Goal: Information Seeking & Learning: Learn about a topic

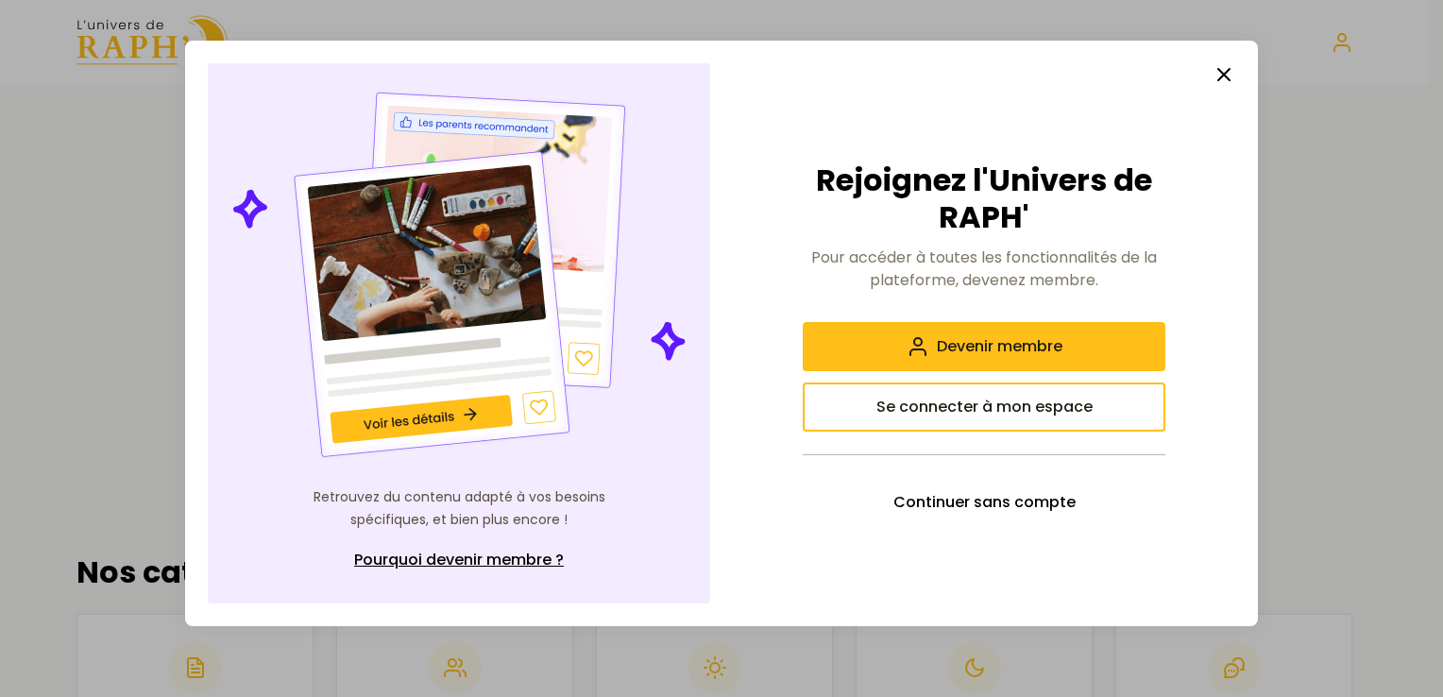
click at [1220, 76] on icon "button" at bounding box center [1224, 74] width 23 height 23
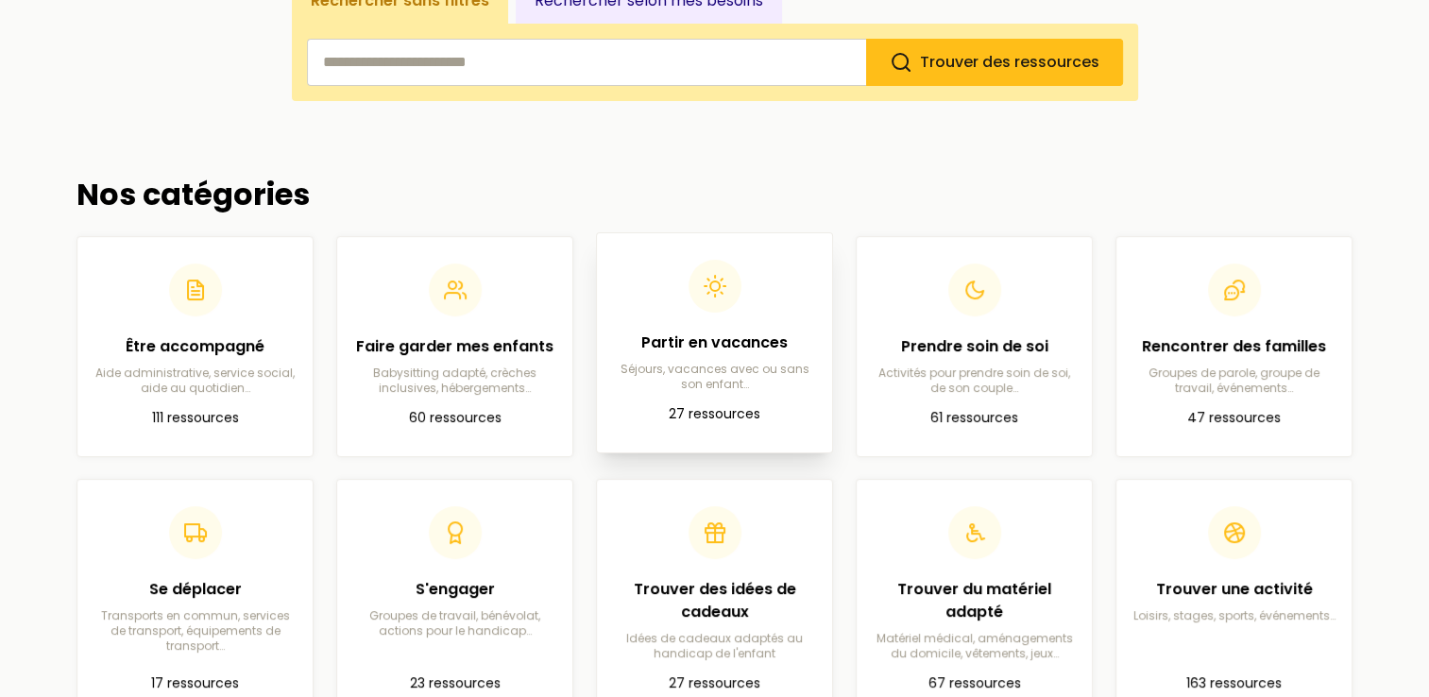
scroll to position [472, 0]
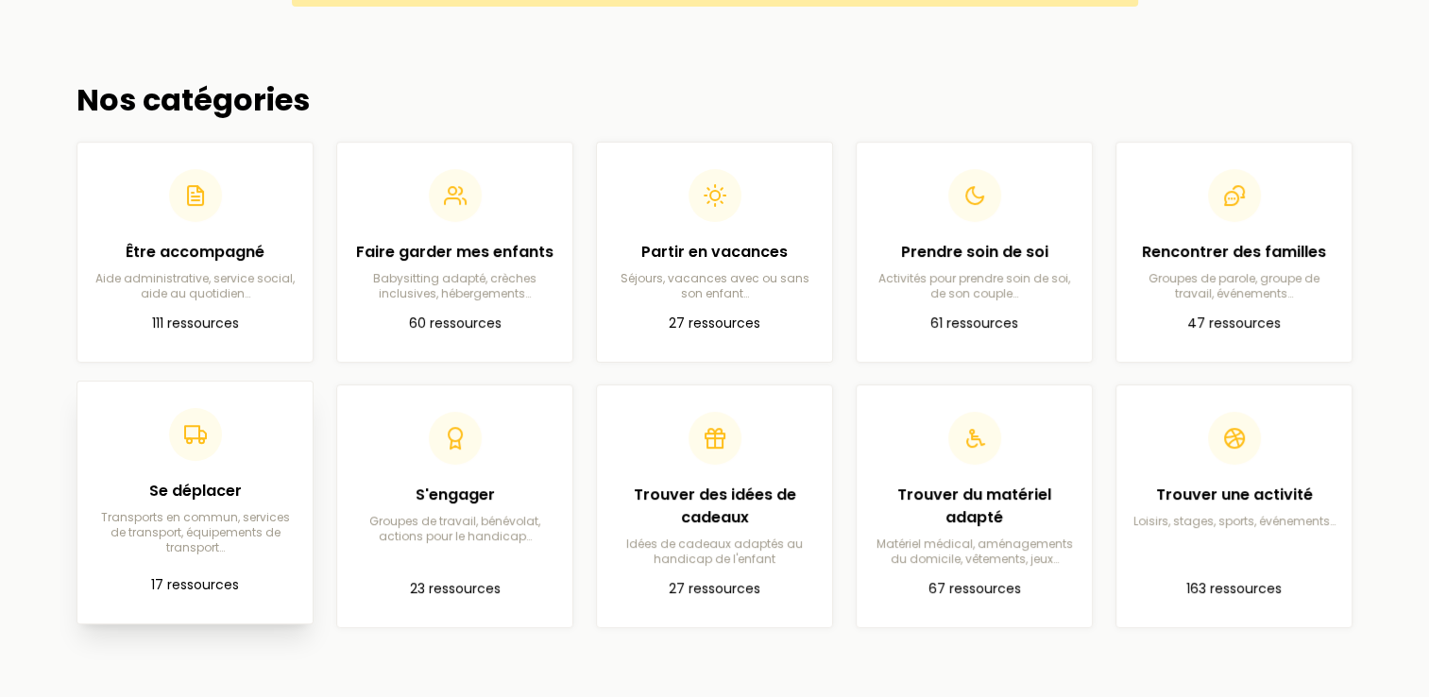
click at [234, 510] on p "Transports en commun, services de transport, équipements de transport…" at bounding box center [195, 532] width 205 height 45
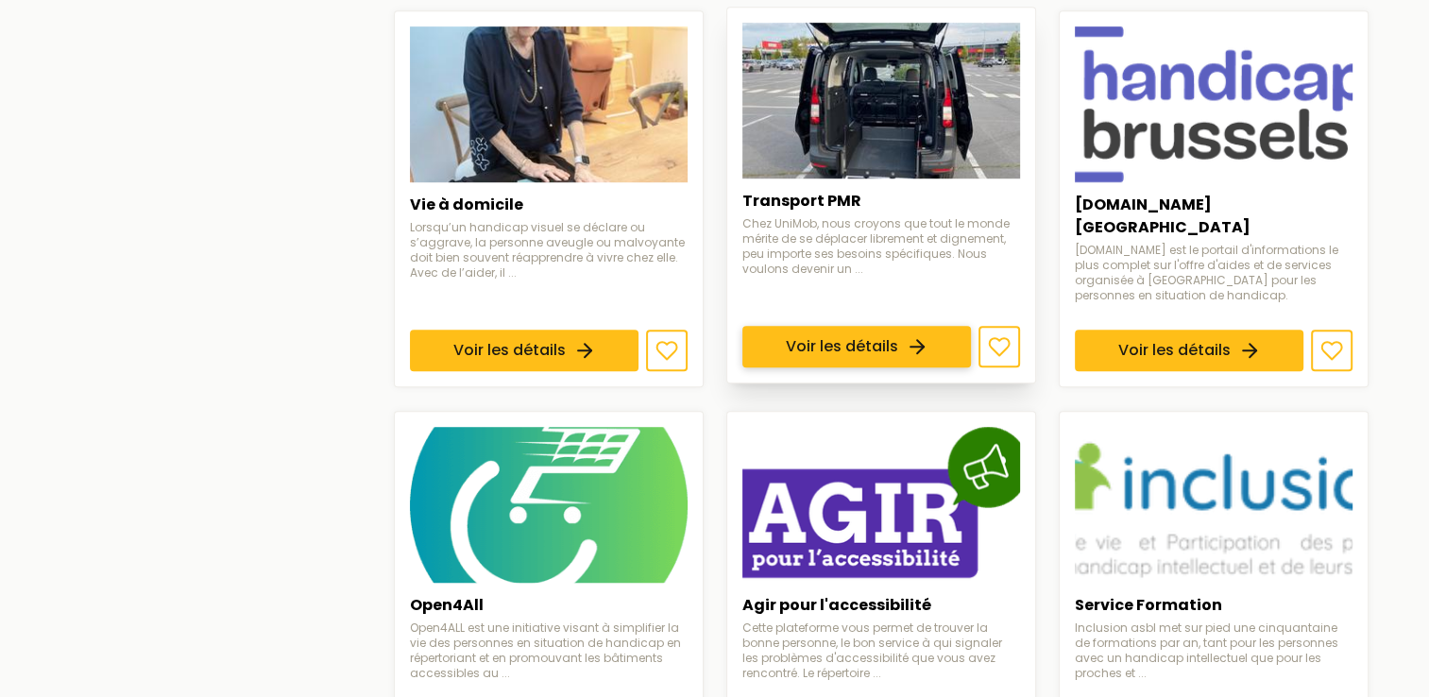
scroll to position [1417, 0]
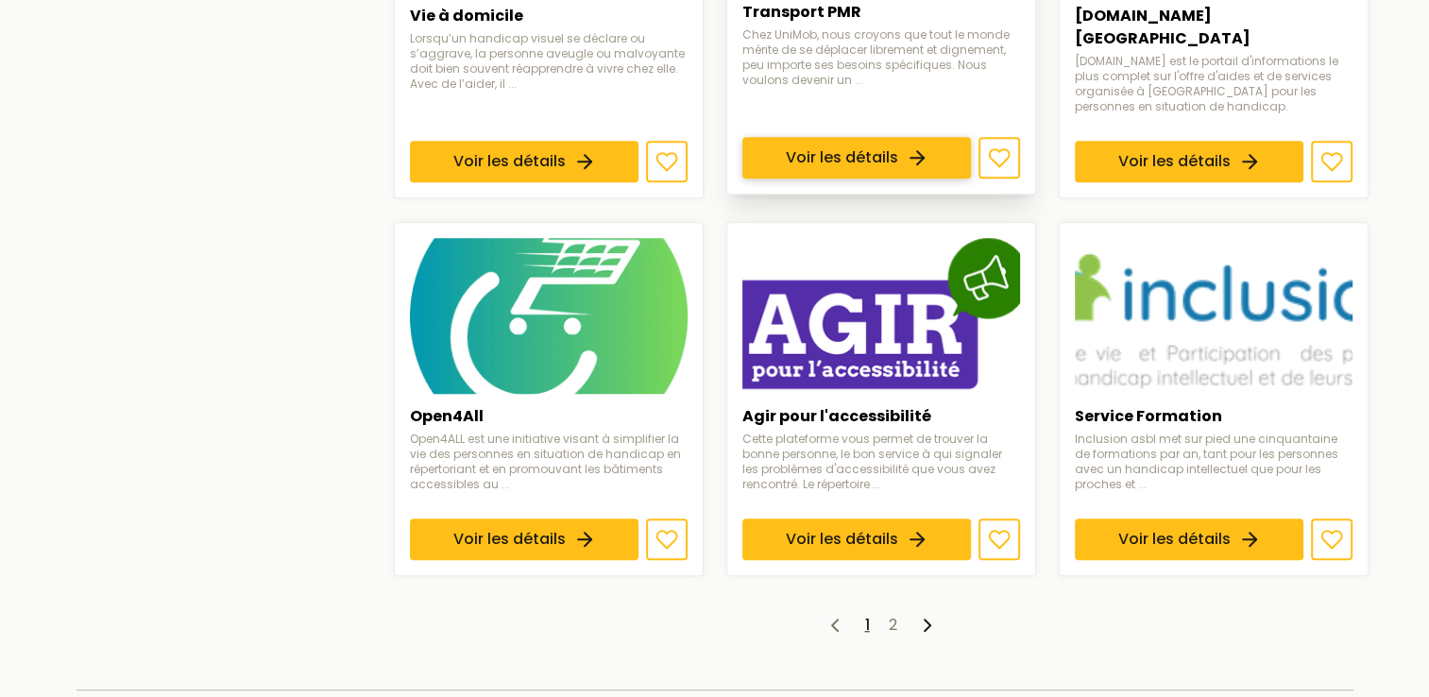
click at [858, 143] on link "Voir les détails" at bounding box center [856, 159] width 229 height 42
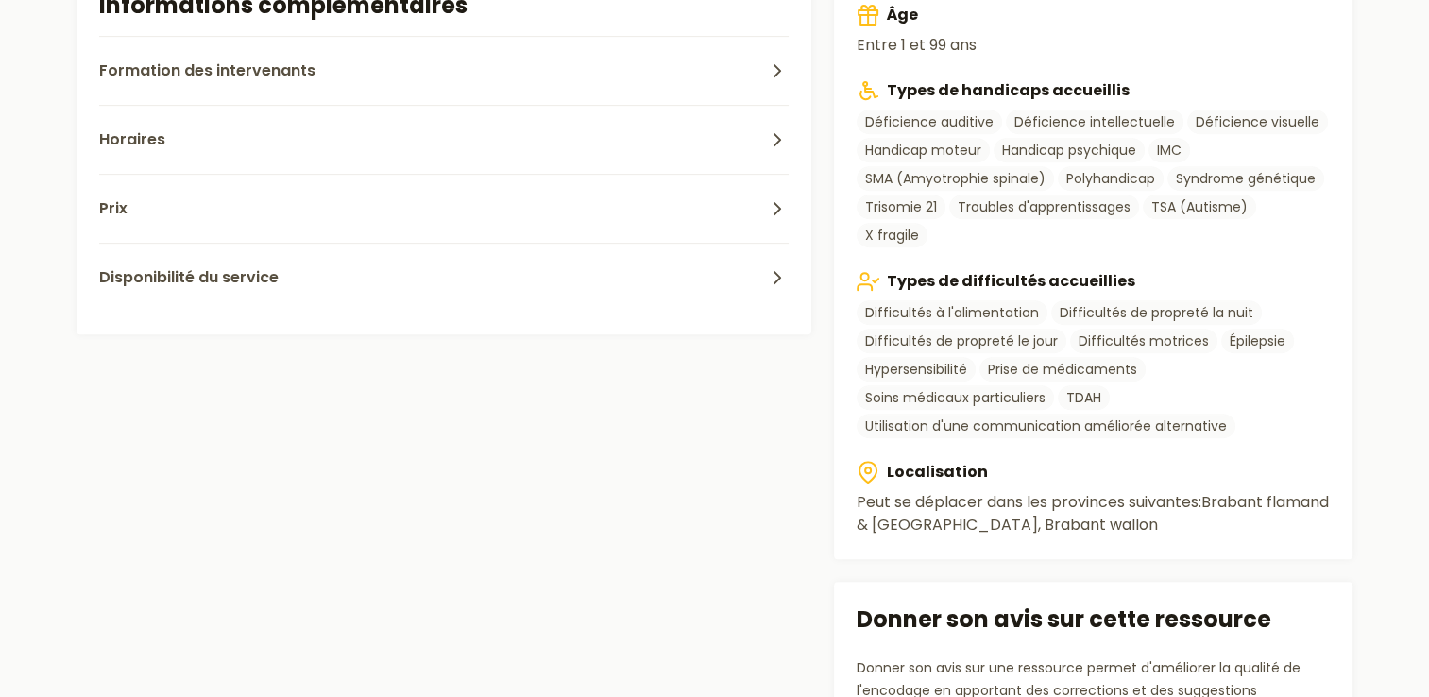
scroll to position [850, 0]
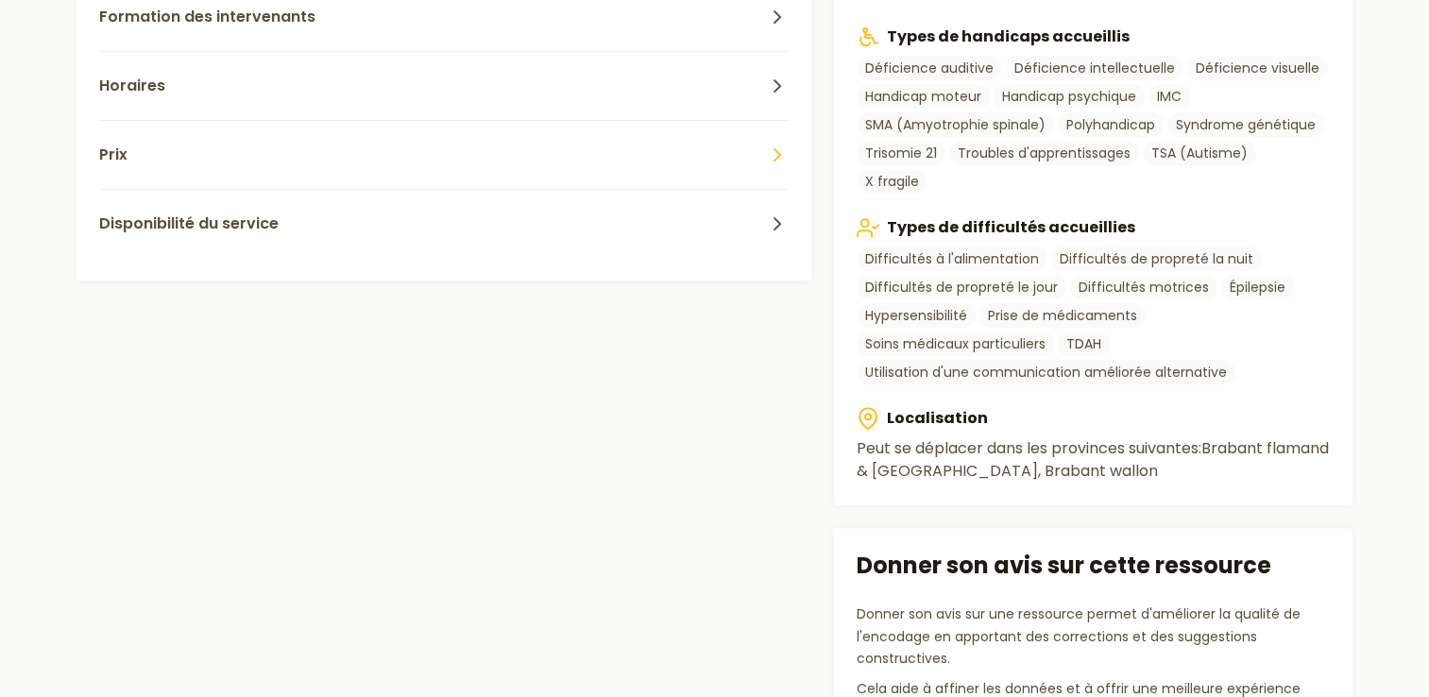
click at [590, 154] on button "Prix" at bounding box center [444, 154] width 690 height 69
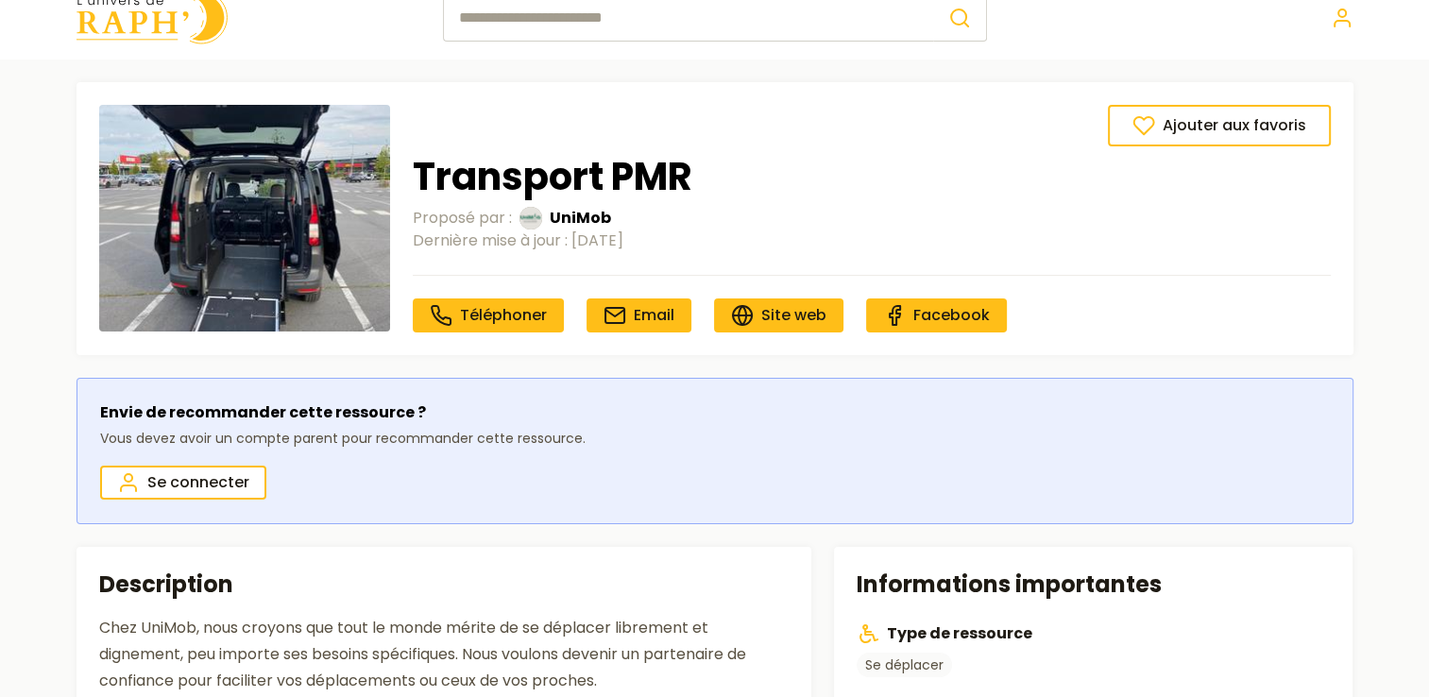
scroll to position [0, 0]
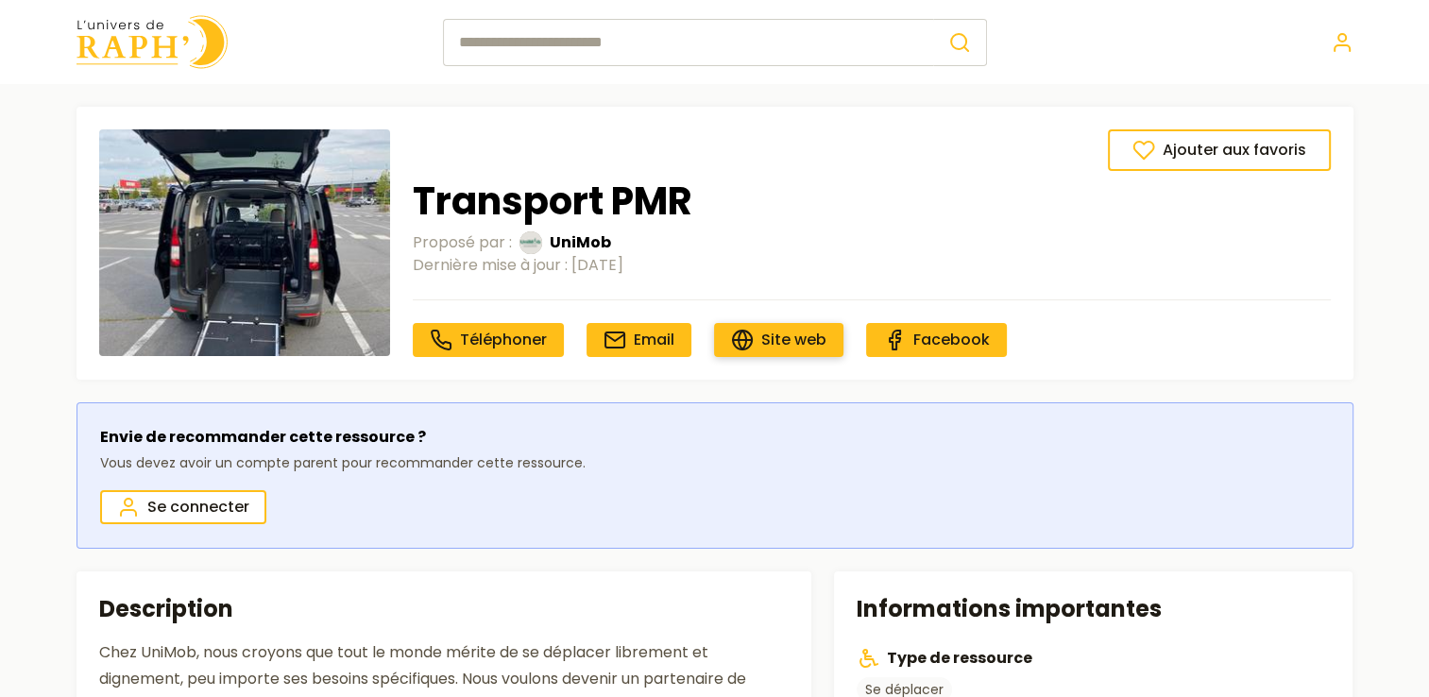
click at [779, 345] on span "Site web" at bounding box center [793, 340] width 65 height 22
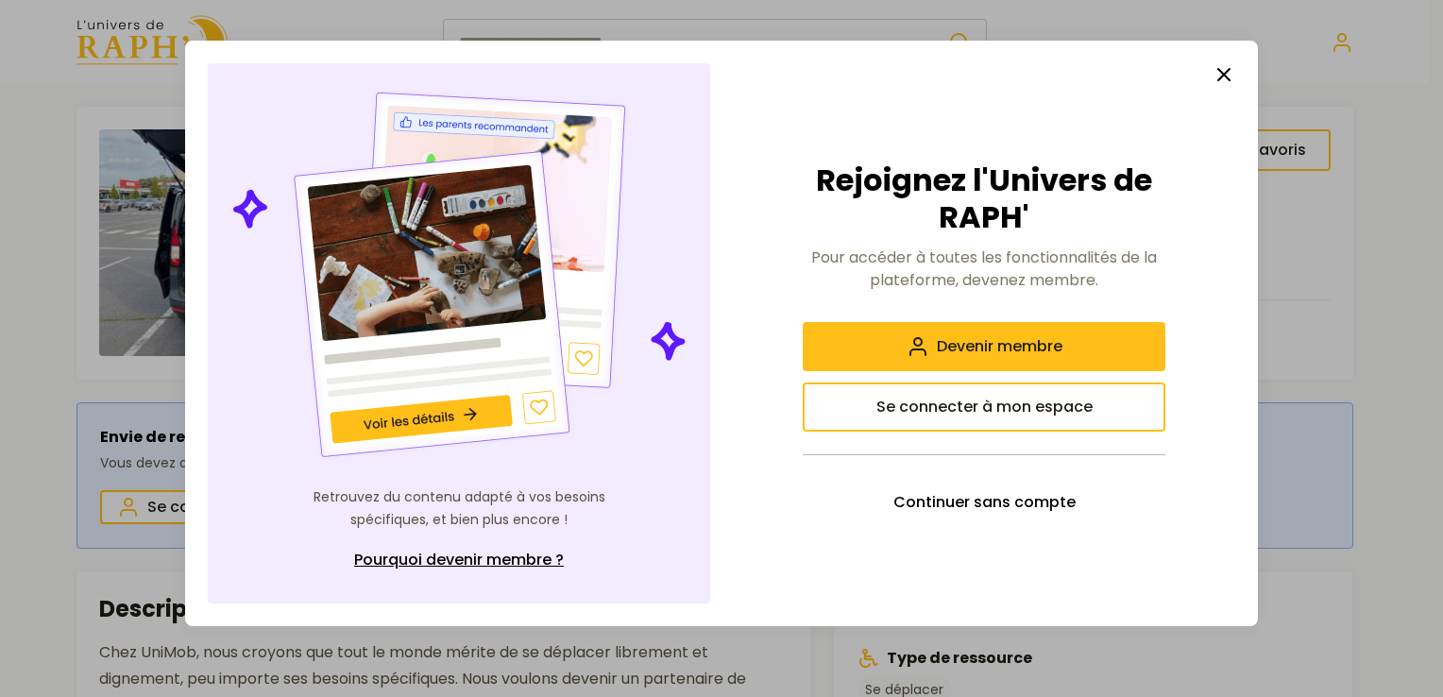
click at [1228, 80] on line "button" at bounding box center [1223, 74] width 11 height 11
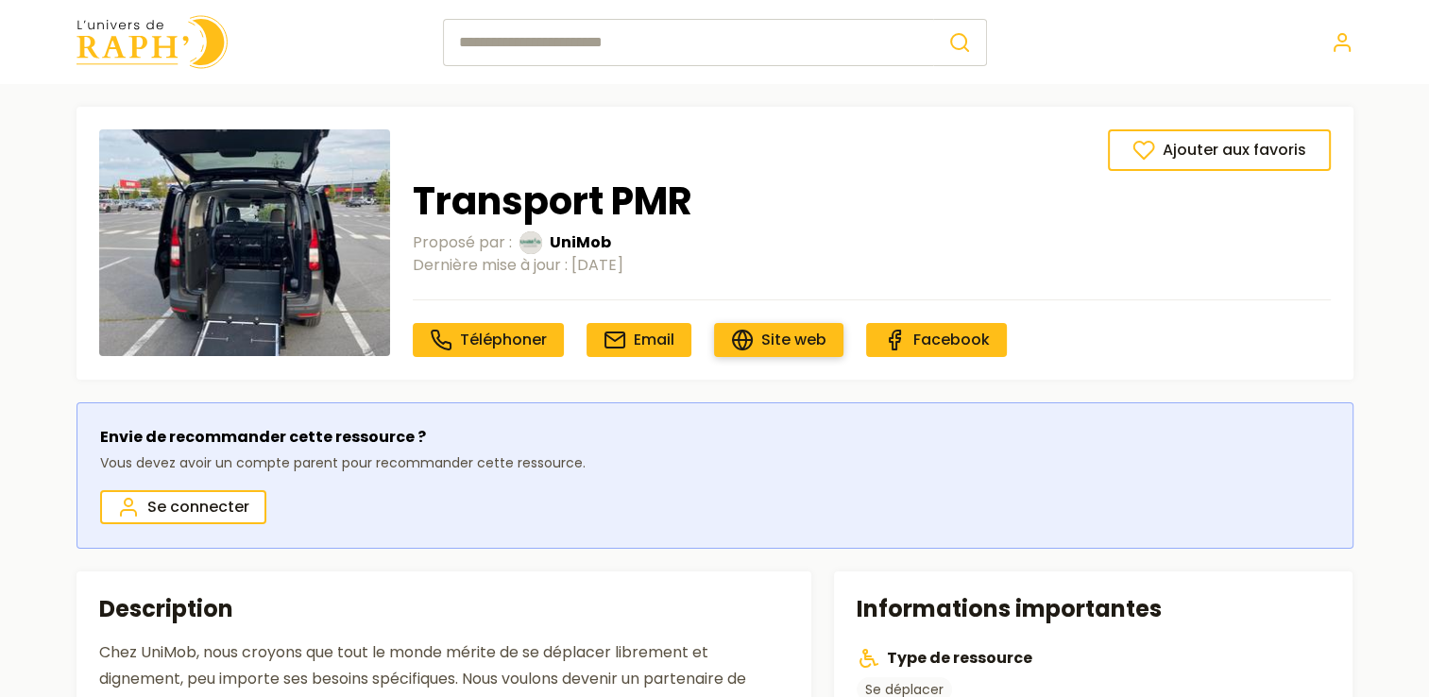
click at [772, 338] on span "Site web" at bounding box center [793, 340] width 65 height 22
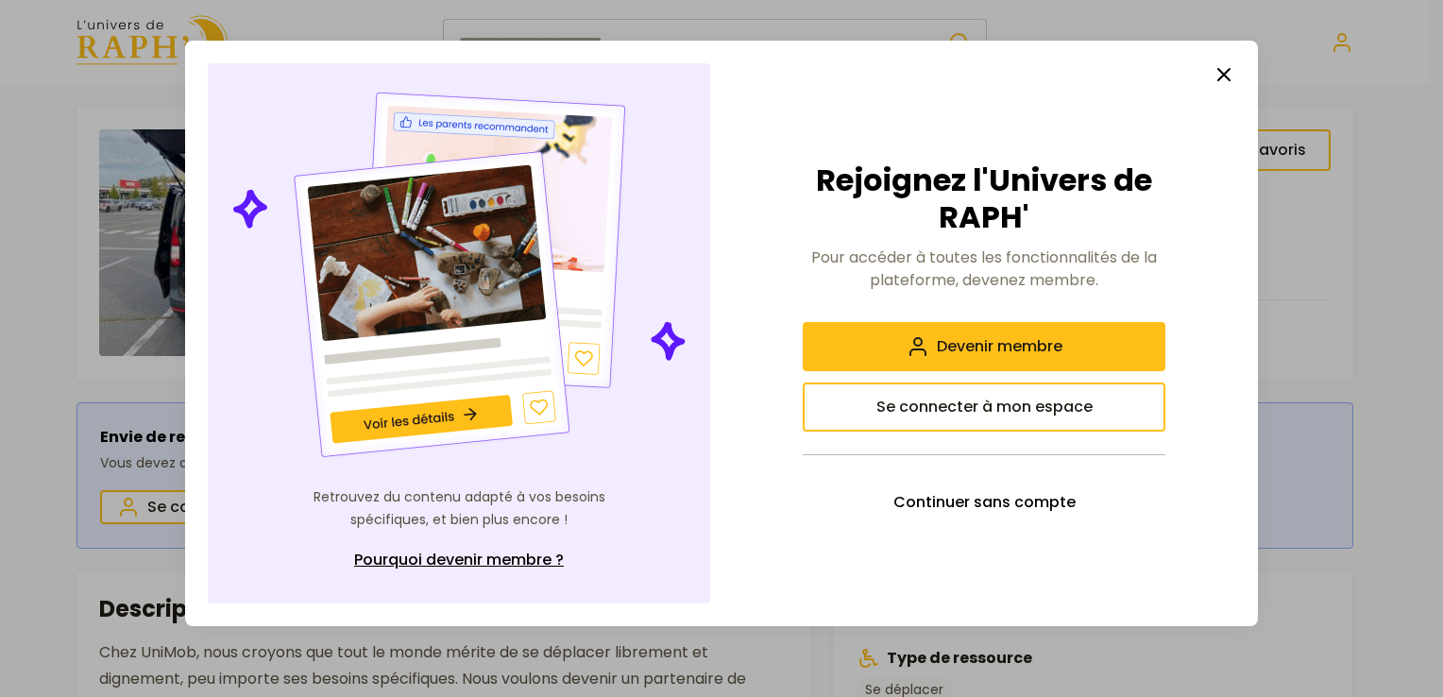
click at [1226, 74] on line "button" at bounding box center [1223, 74] width 11 height 11
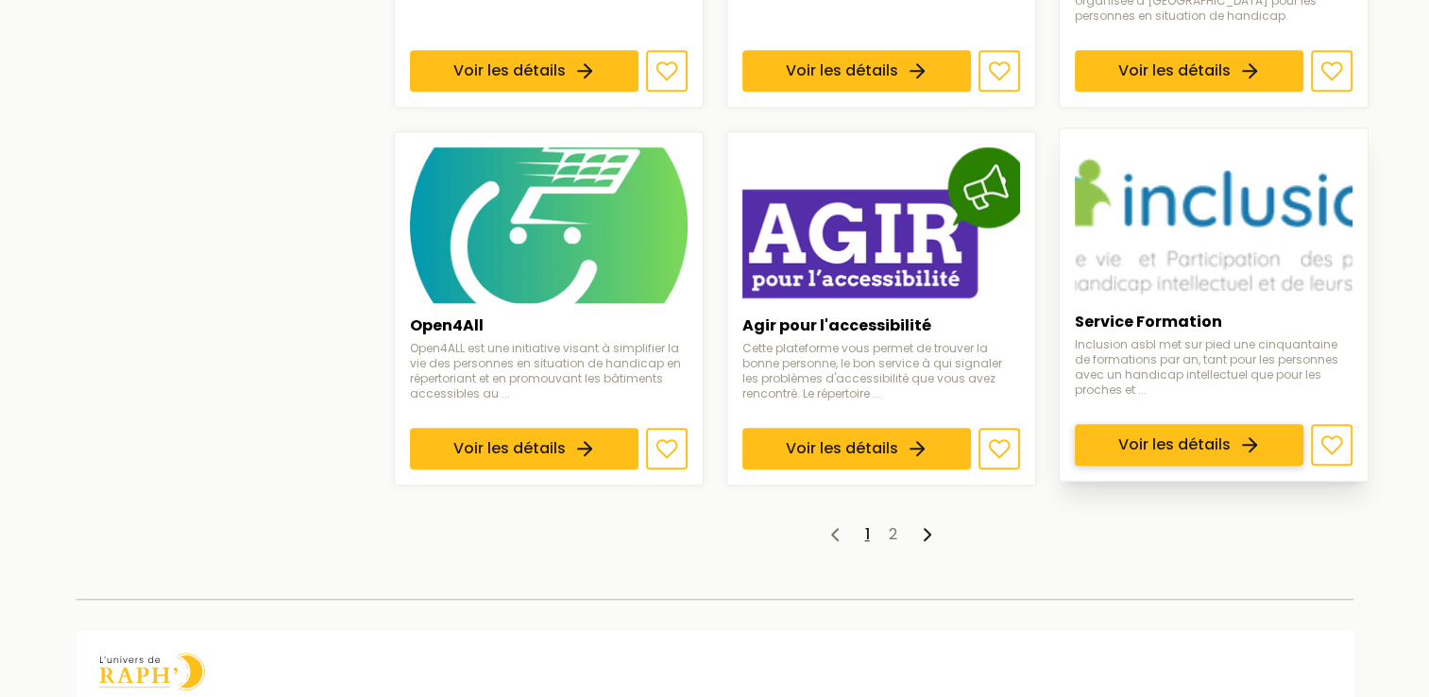
scroll to position [1606, 0]
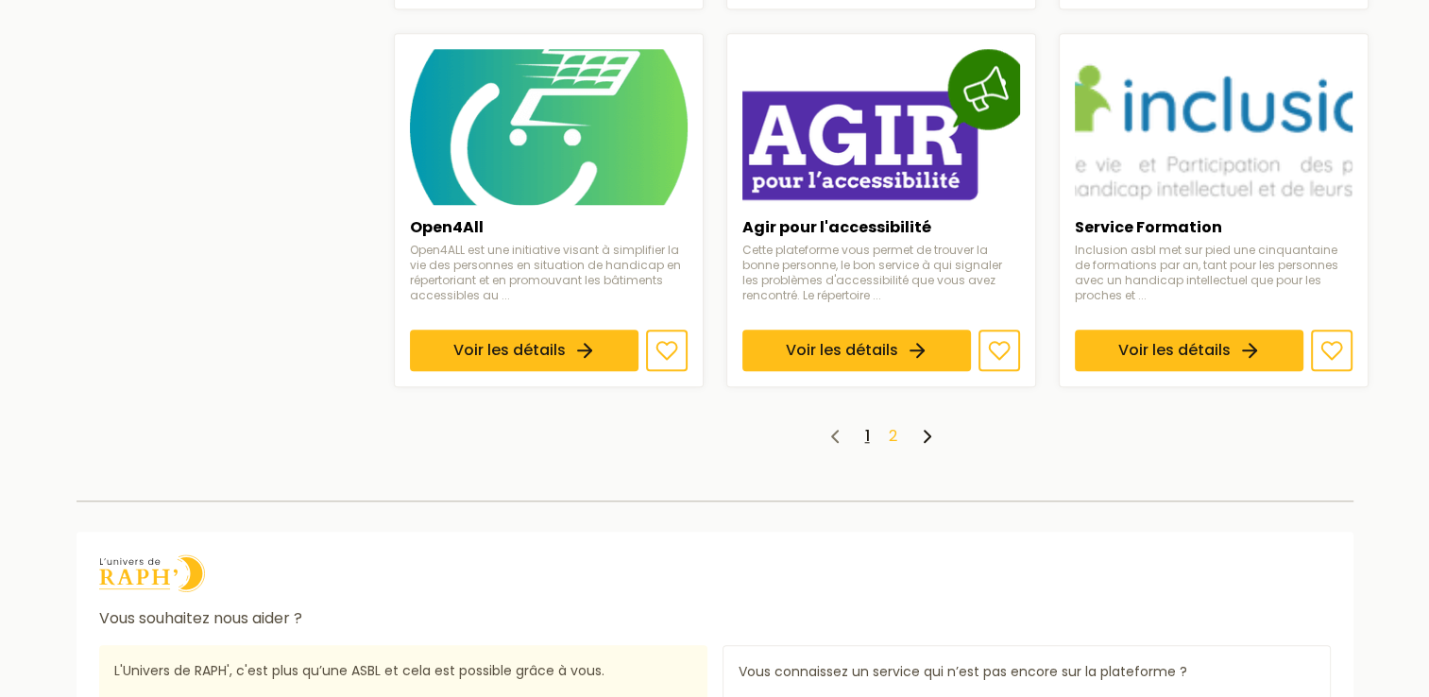
click at [892, 425] on link "2" at bounding box center [893, 436] width 9 height 22
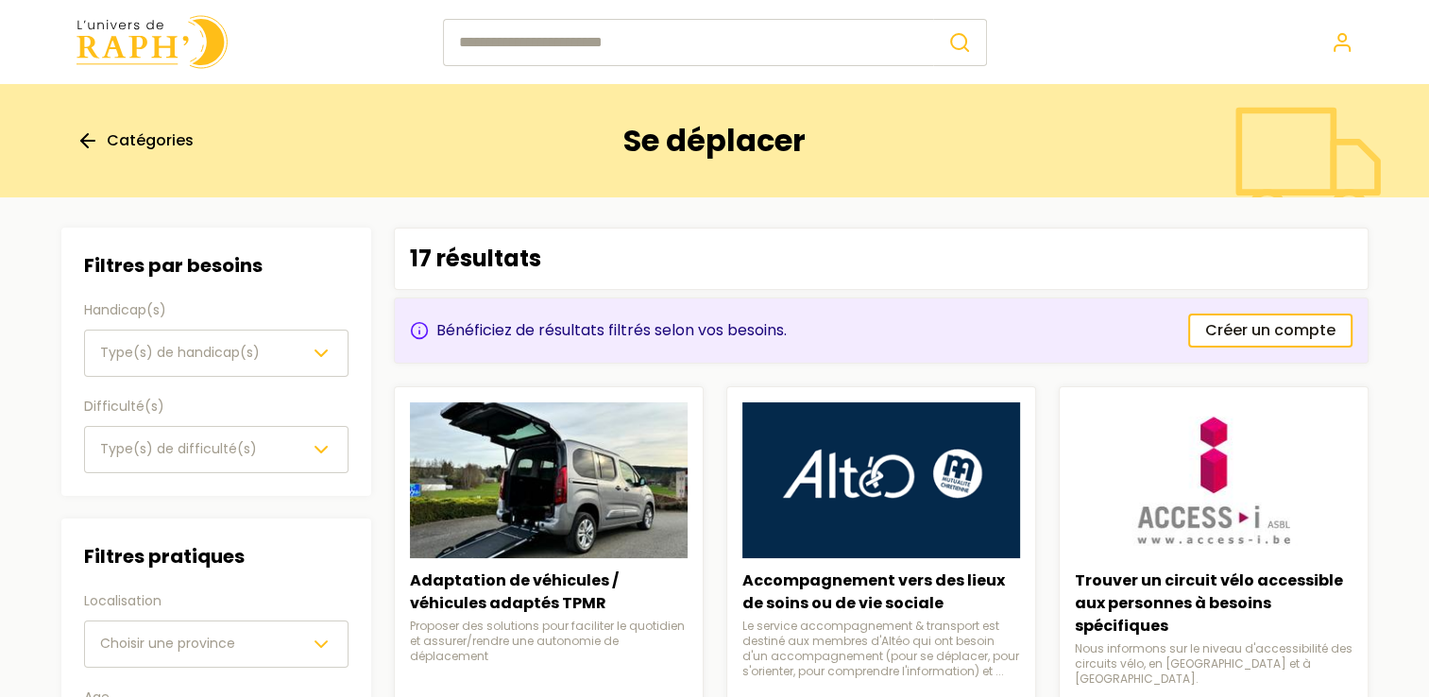
scroll to position [189, 0]
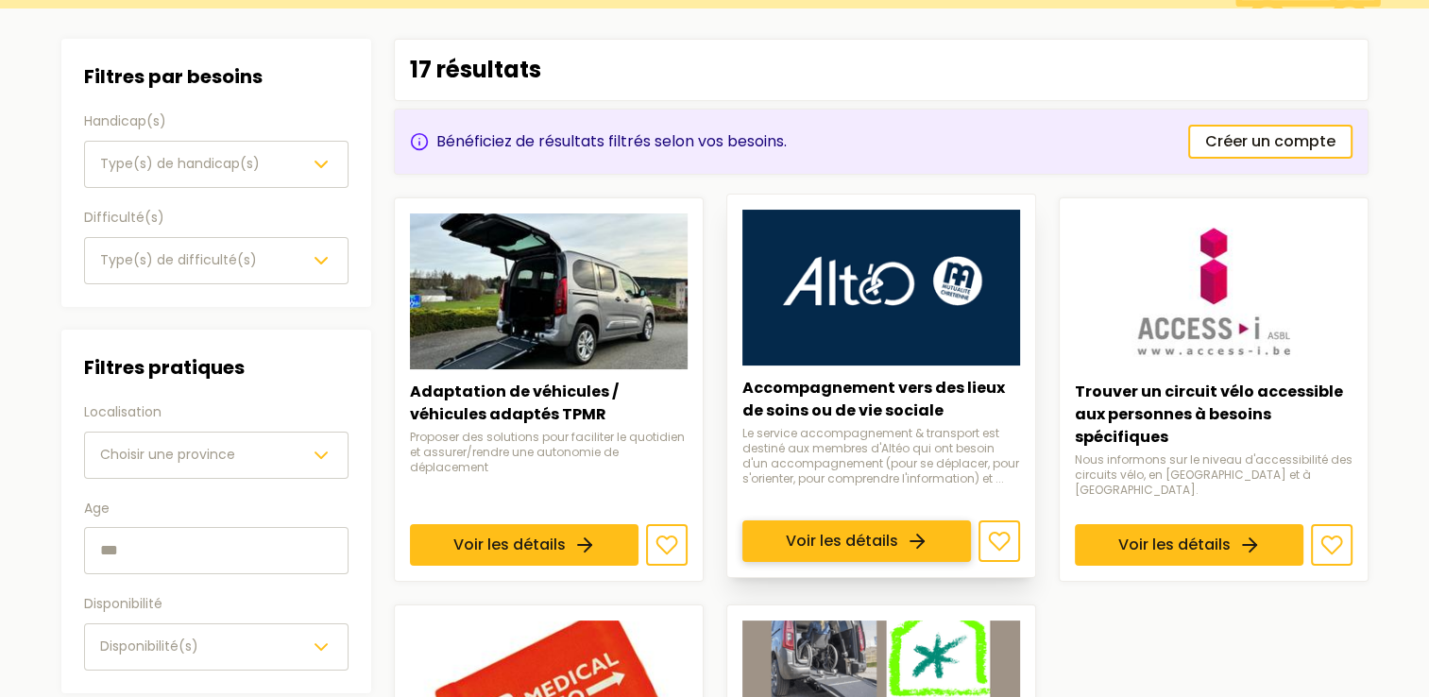
click at [842, 531] on link "Voir les détails" at bounding box center [856, 541] width 229 height 42
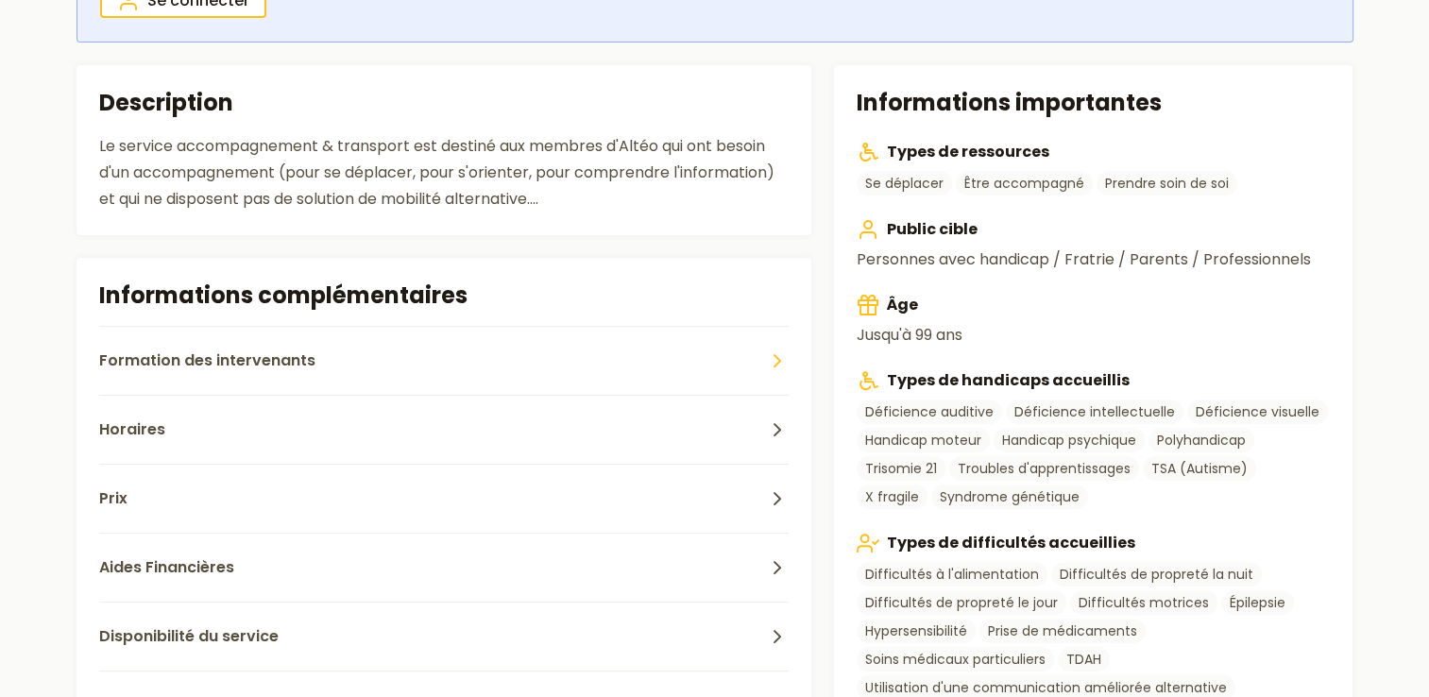
scroll to position [567, 0]
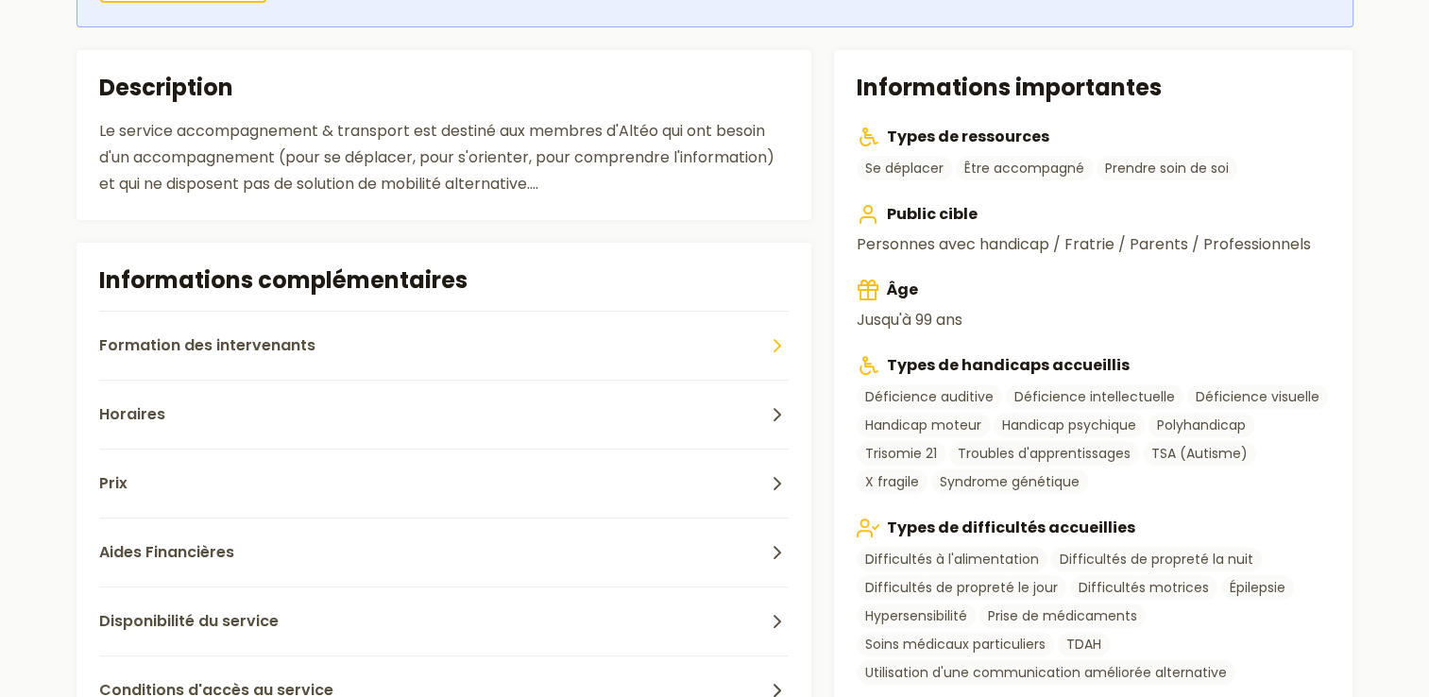
click at [770, 345] on icon "button" at bounding box center [777, 345] width 23 height 23
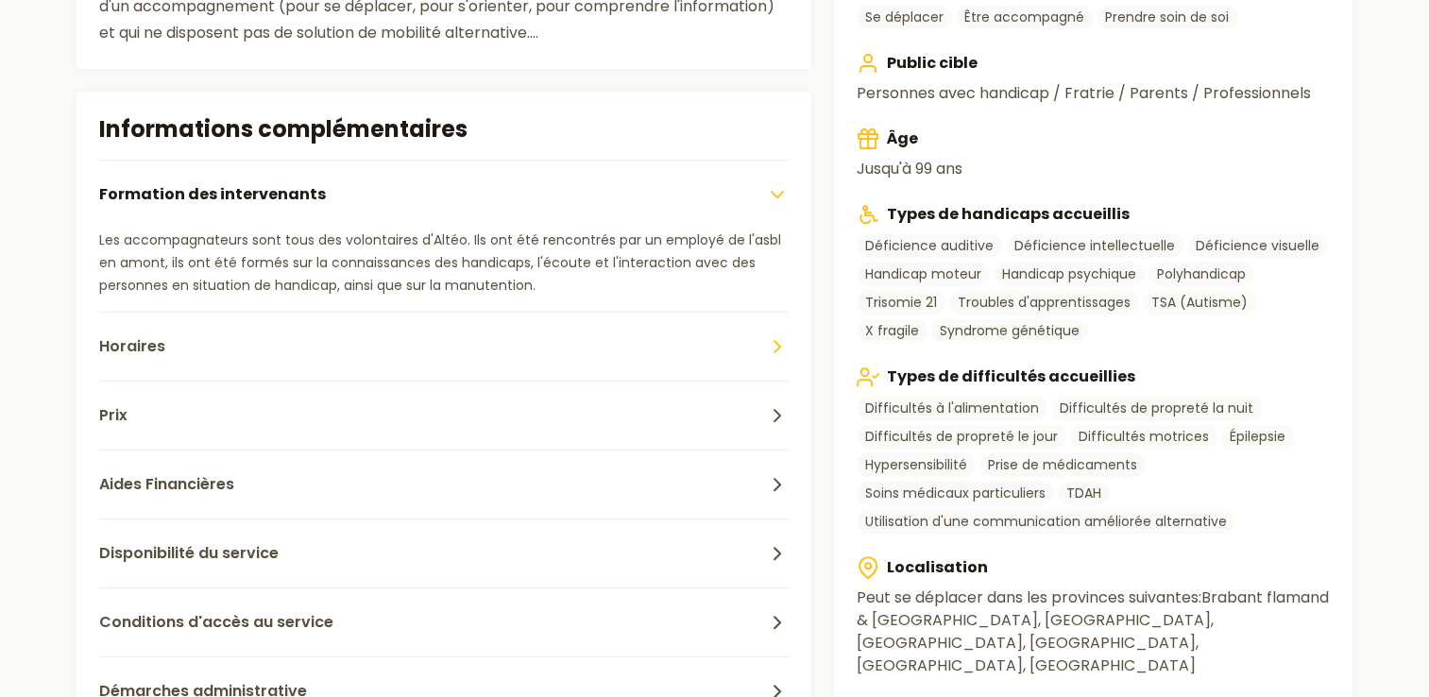
scroll to position [756, 0]
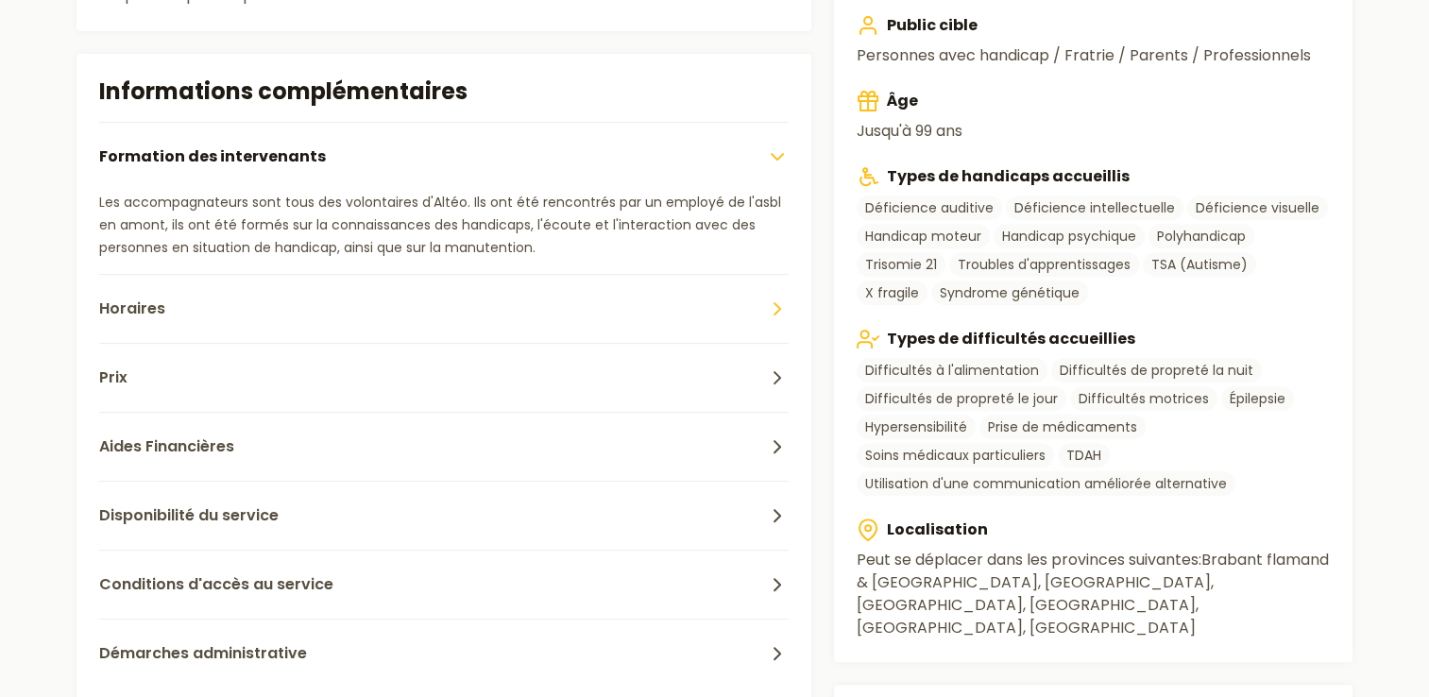
click at [610, 315] on button "Horaires" at bounding box center [444, 308] width 690 height 69
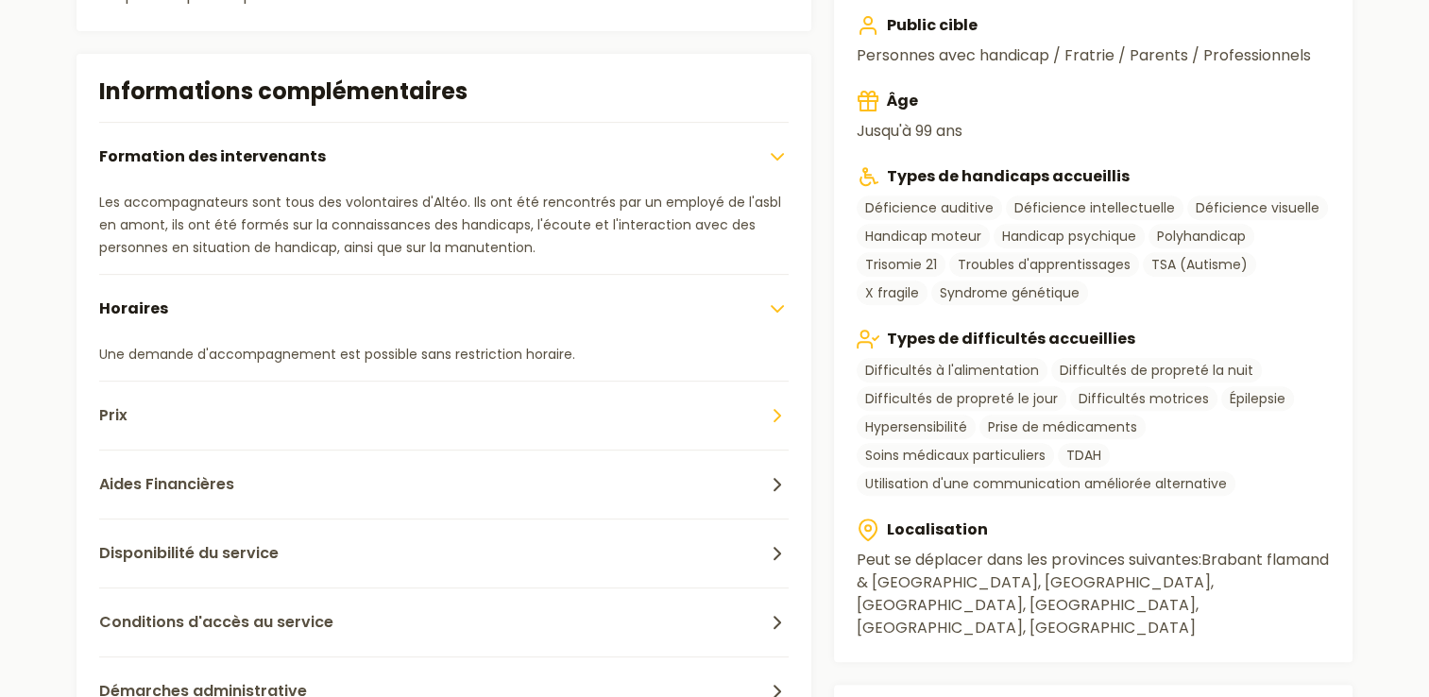
click at [314, 397] on button "Prix" at bounding box center [444, 415] width 690 height 69
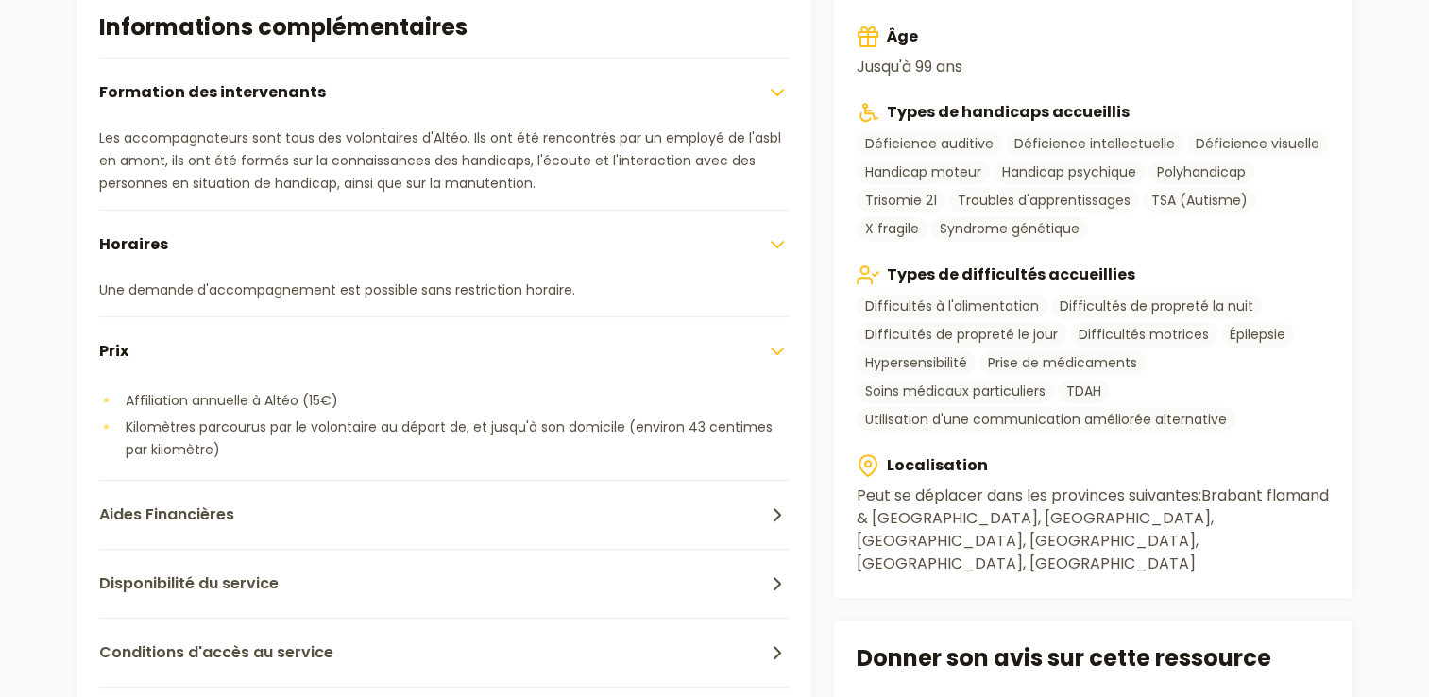
scroll to position [850, 0]
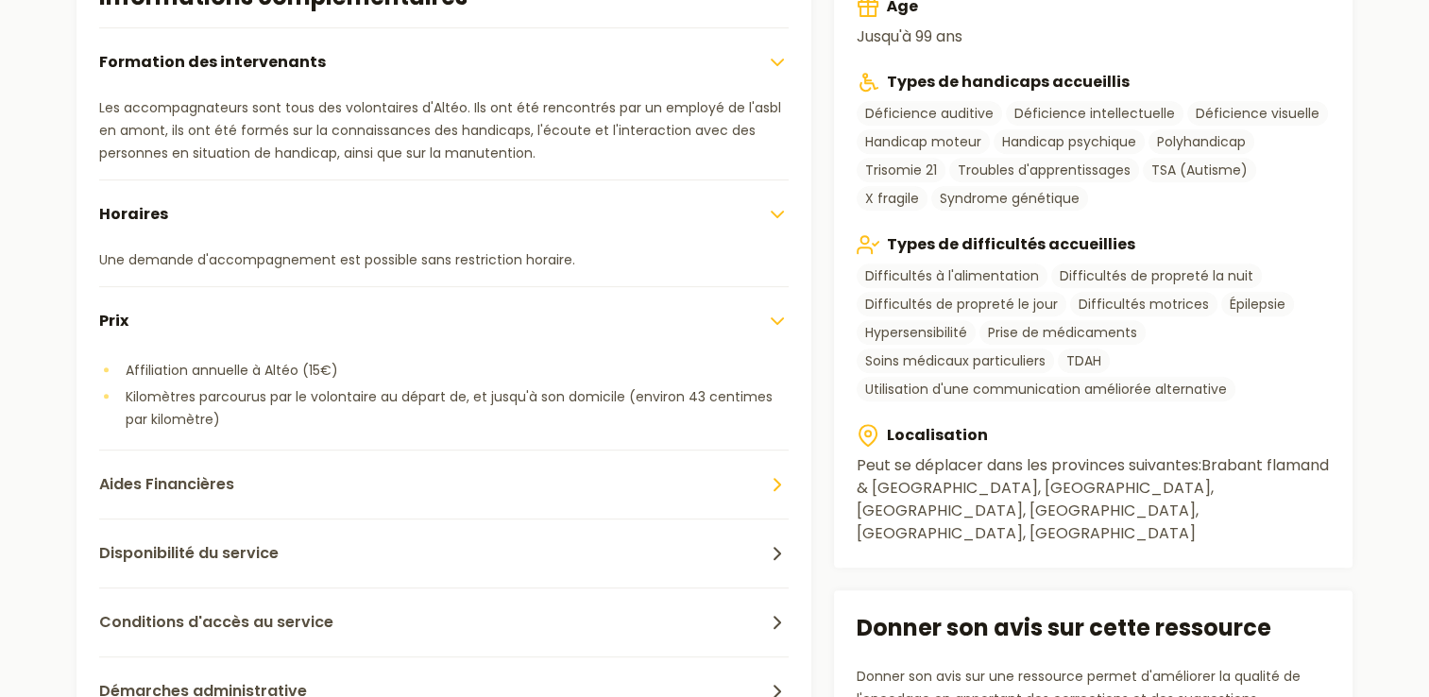
click at [611, 475] on button "Aides Financières" at bounding box center [444, 484] width 690 height 69
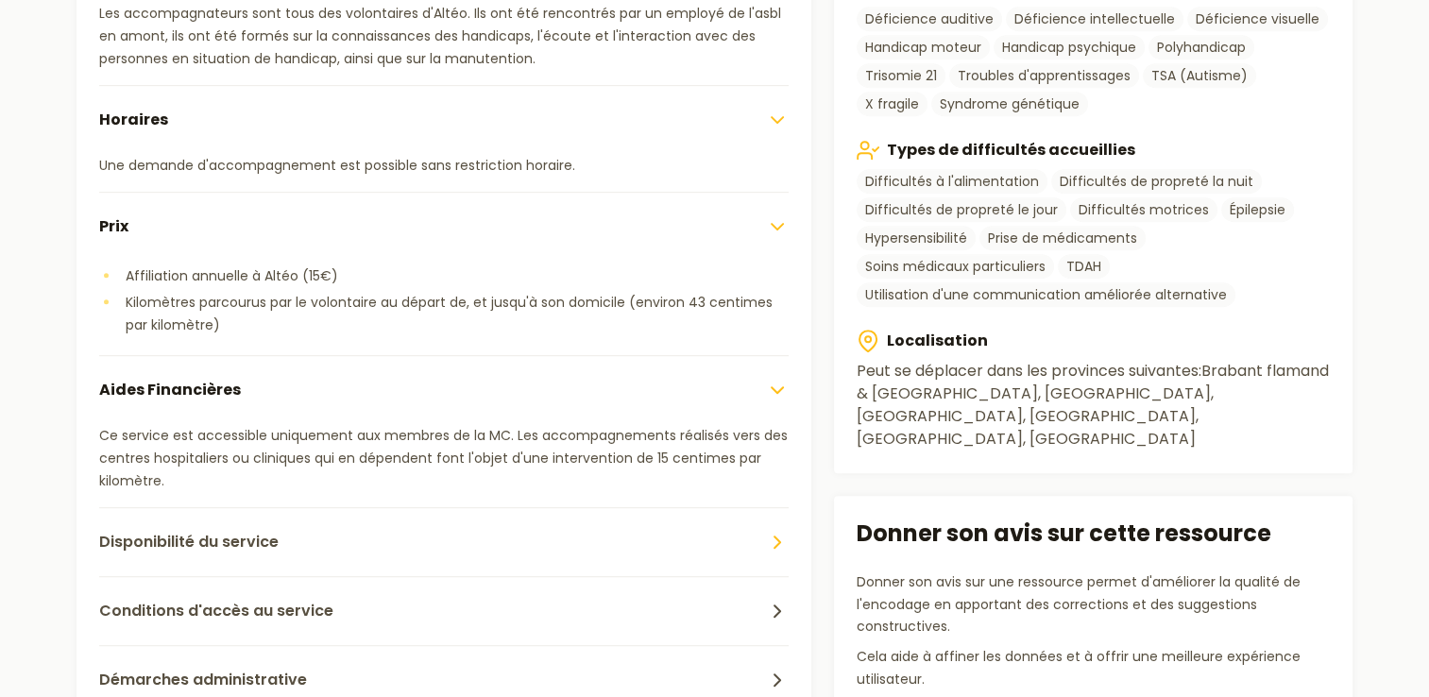
scroll to position [1228, 0]
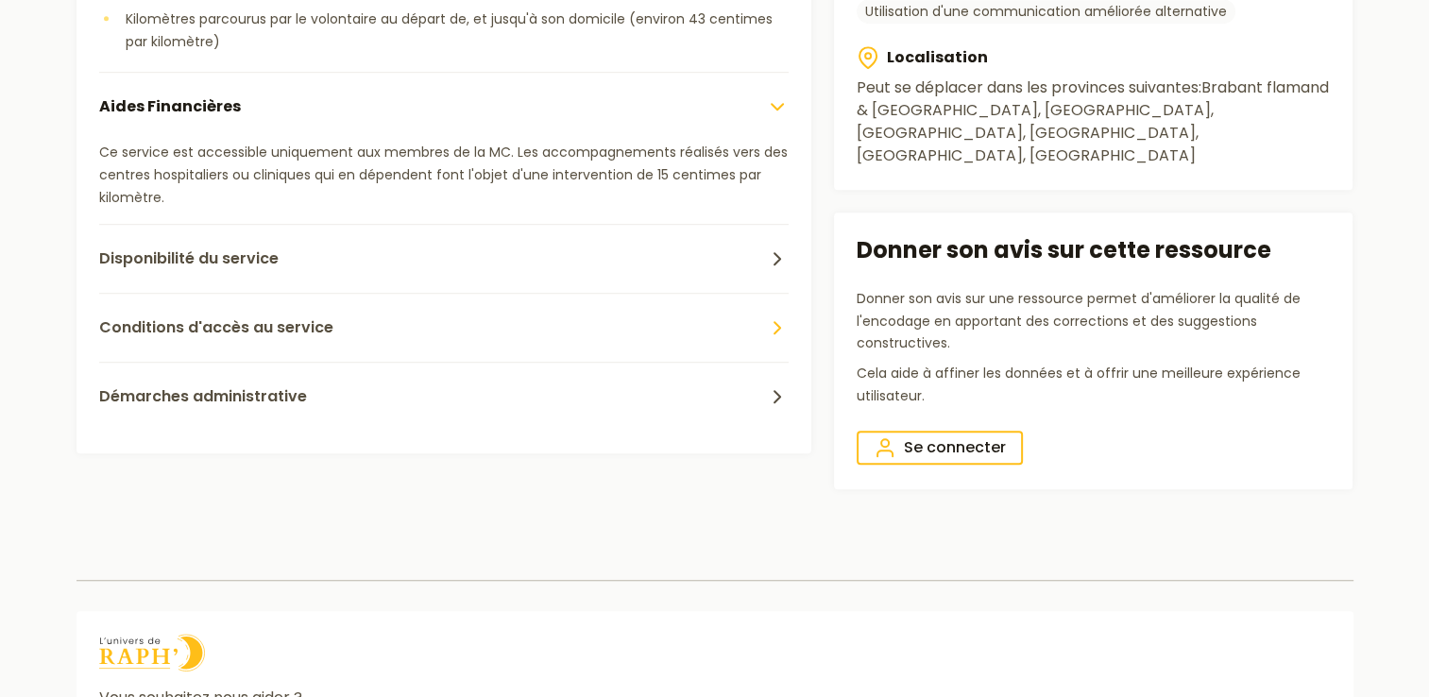
click at [705, 328] on button "Conditions d'accès au service" at bounding box center [444, 327] width 690 height 69
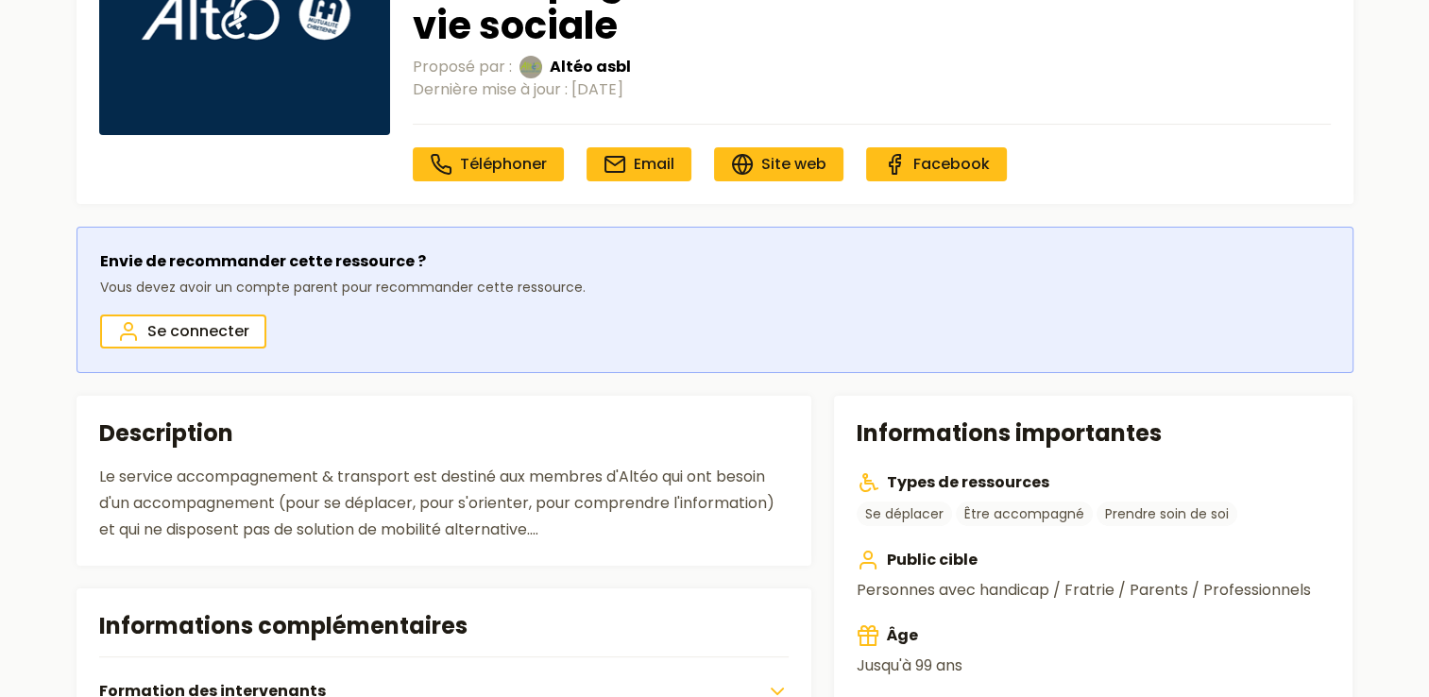
scroll to position [0, 0]
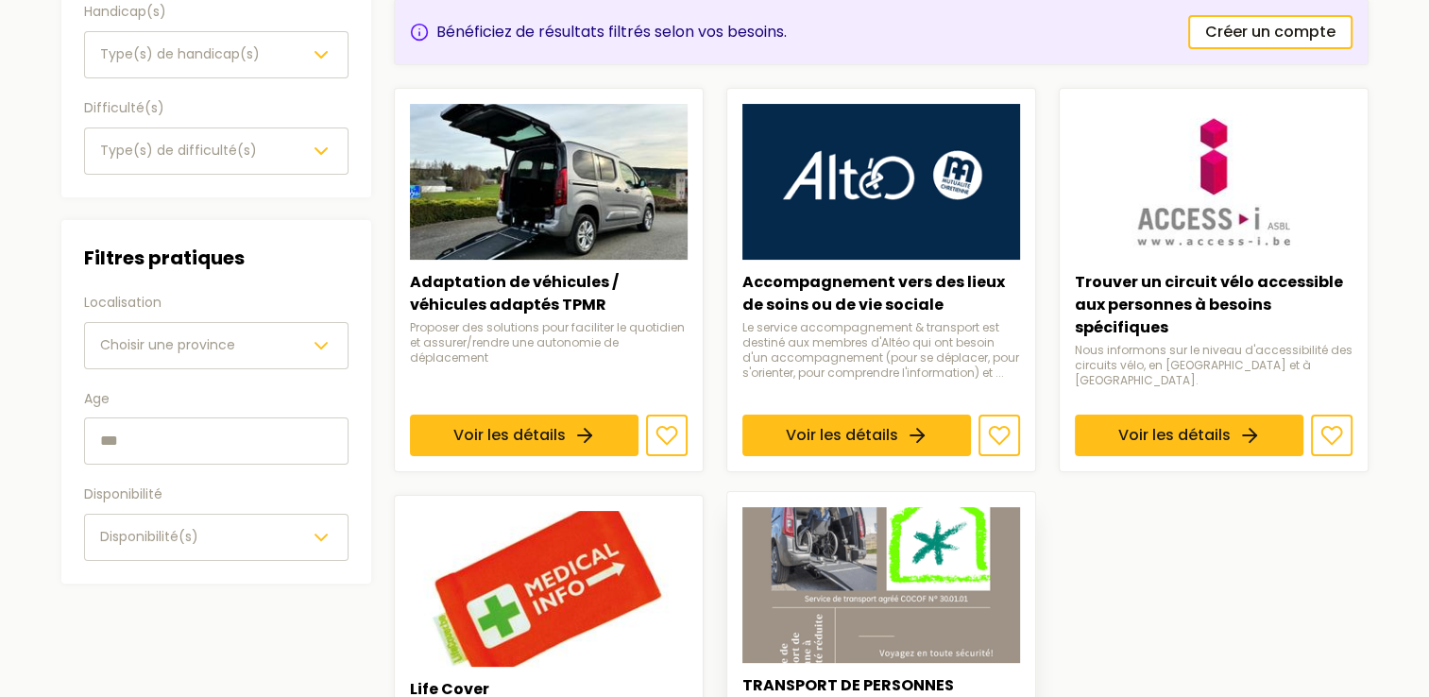
scroll to position [472, 0]
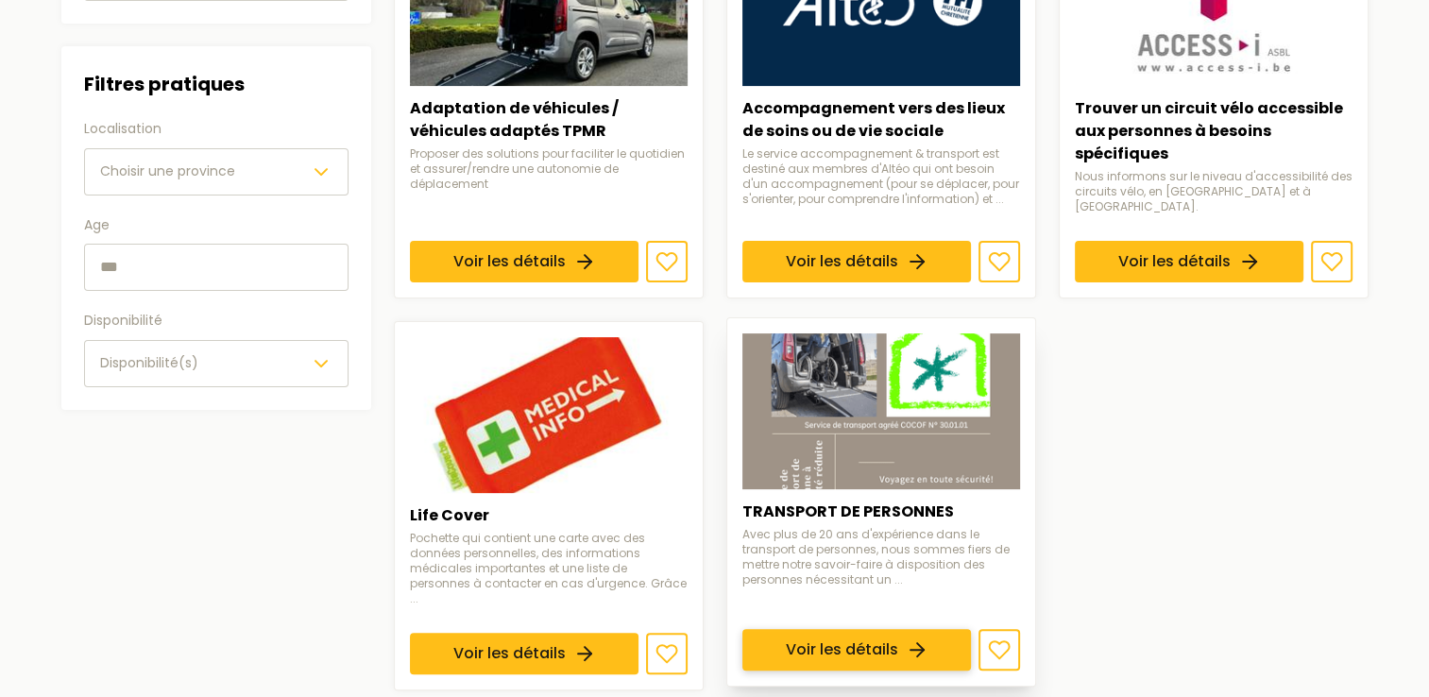
click at [863, 630] on link "Voir les détails" at bounding box center [856, 651] width 229 height 42
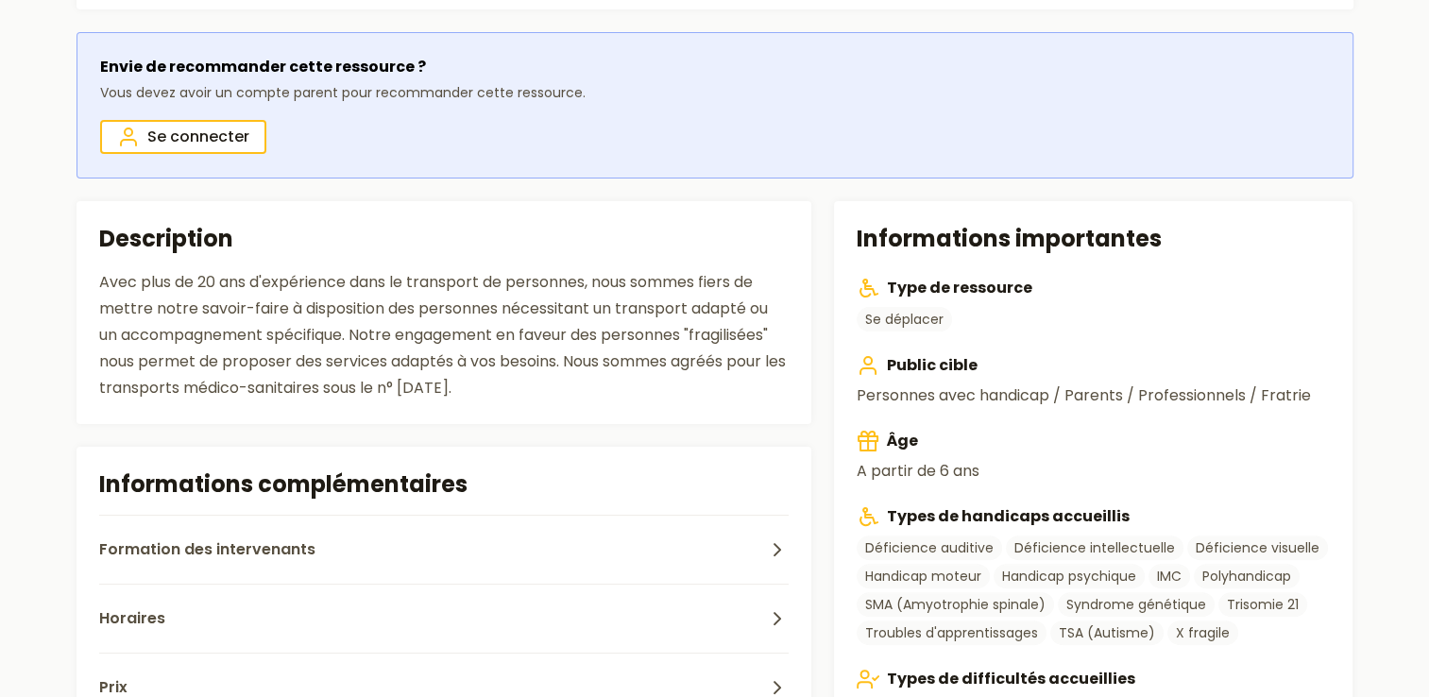
scroll to position [472, 0]
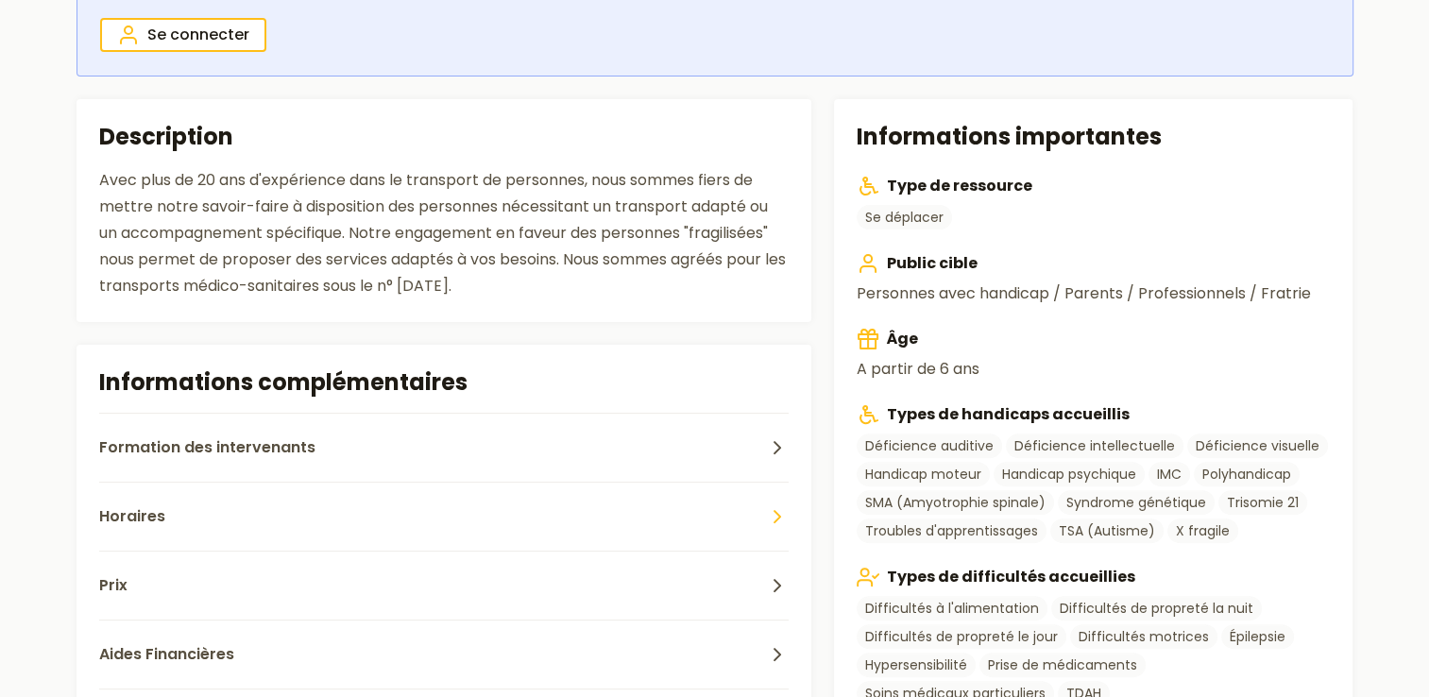
click at [610, 501] on button "Horaires" at bounding box center [444, 516] width 690 height 69
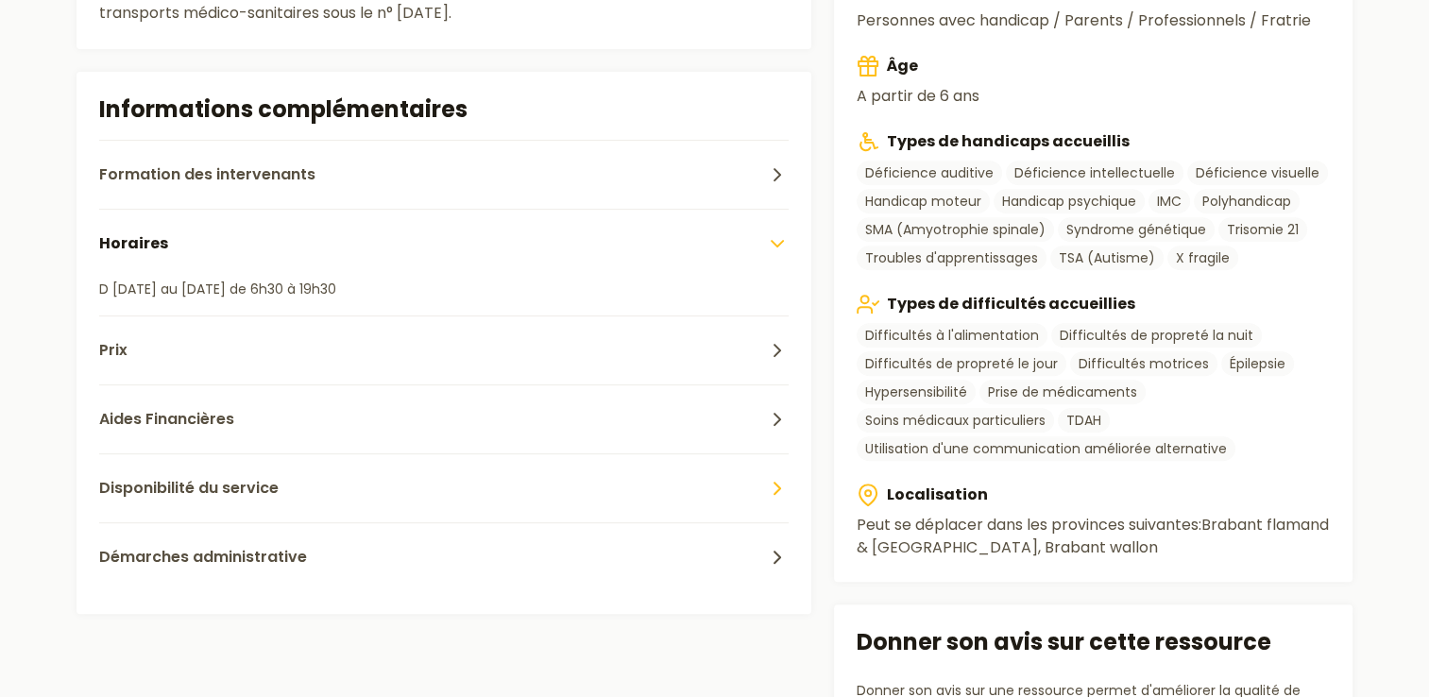
scroll to position [756, 0]
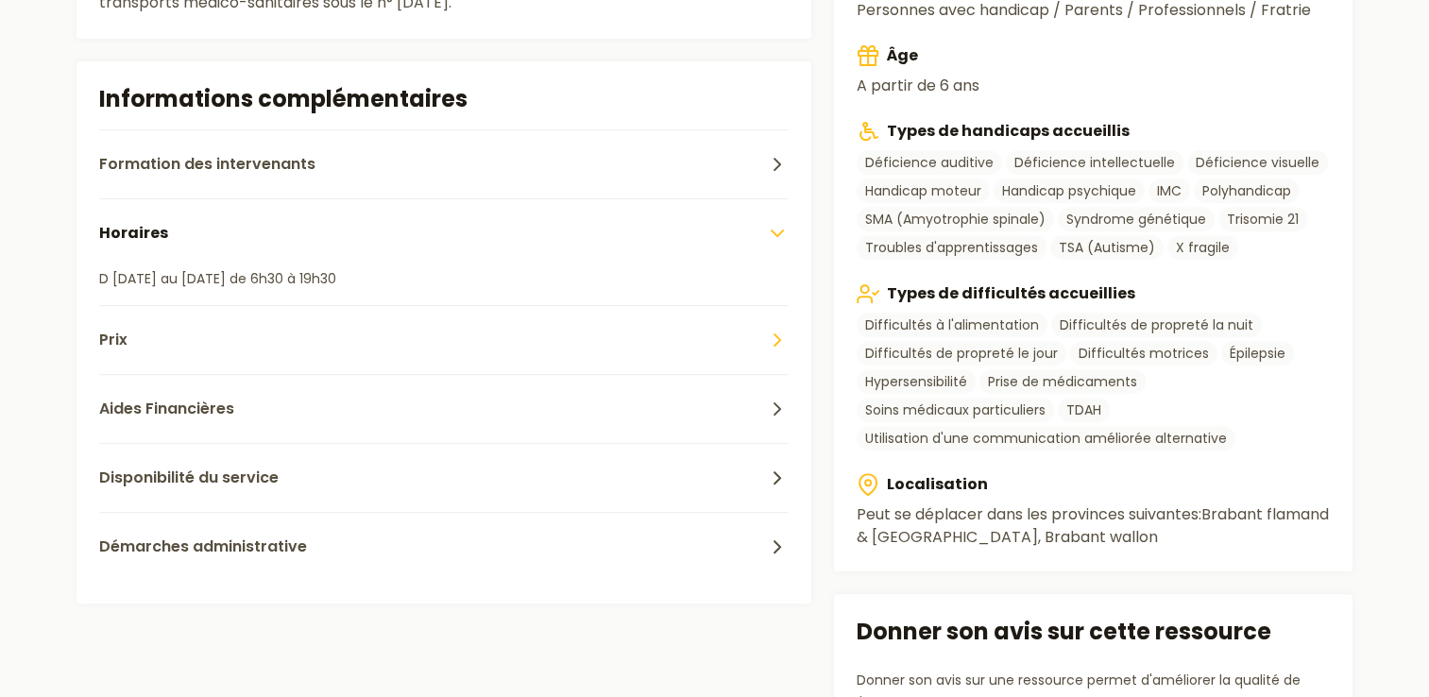
click at [213, 334] on button "Prix" at bounding box center [444, 339] width 690 height 69
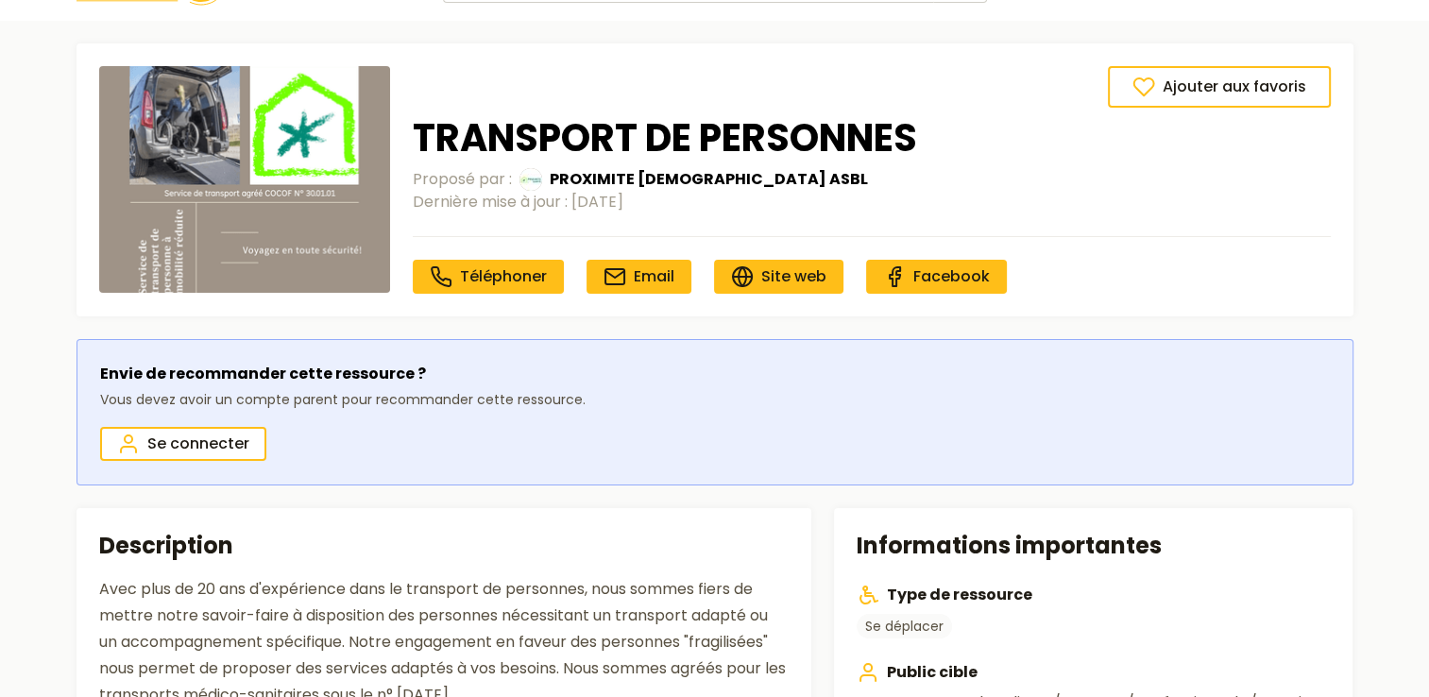
scroll to position [0, 0]
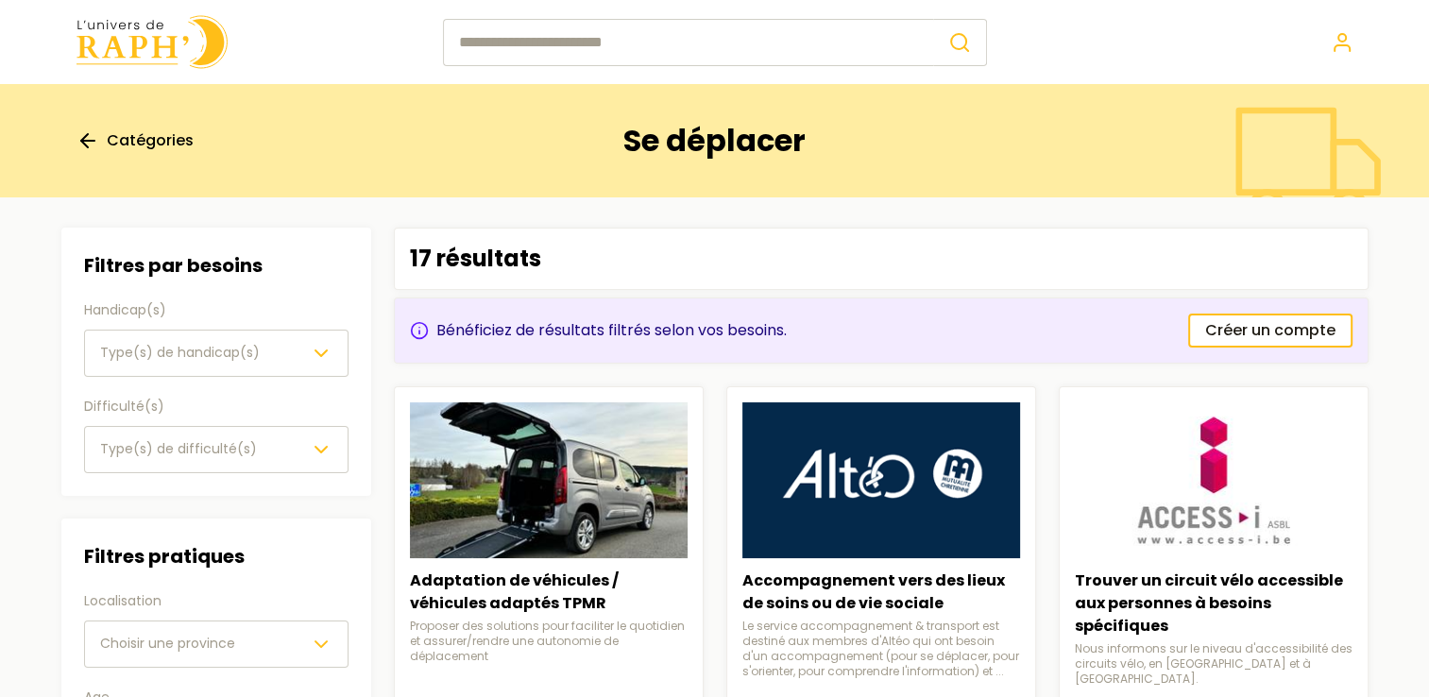
scroll to position [906, 0]
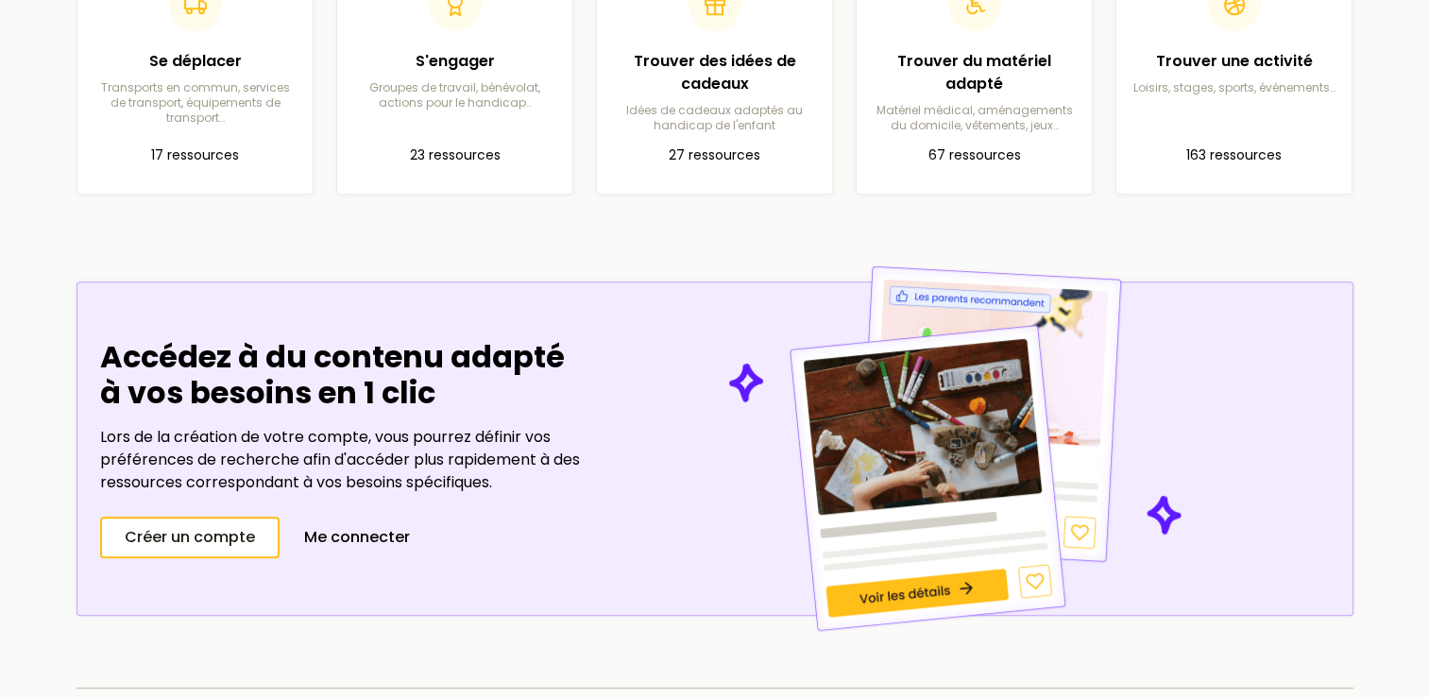
scroll to position [472, 0]
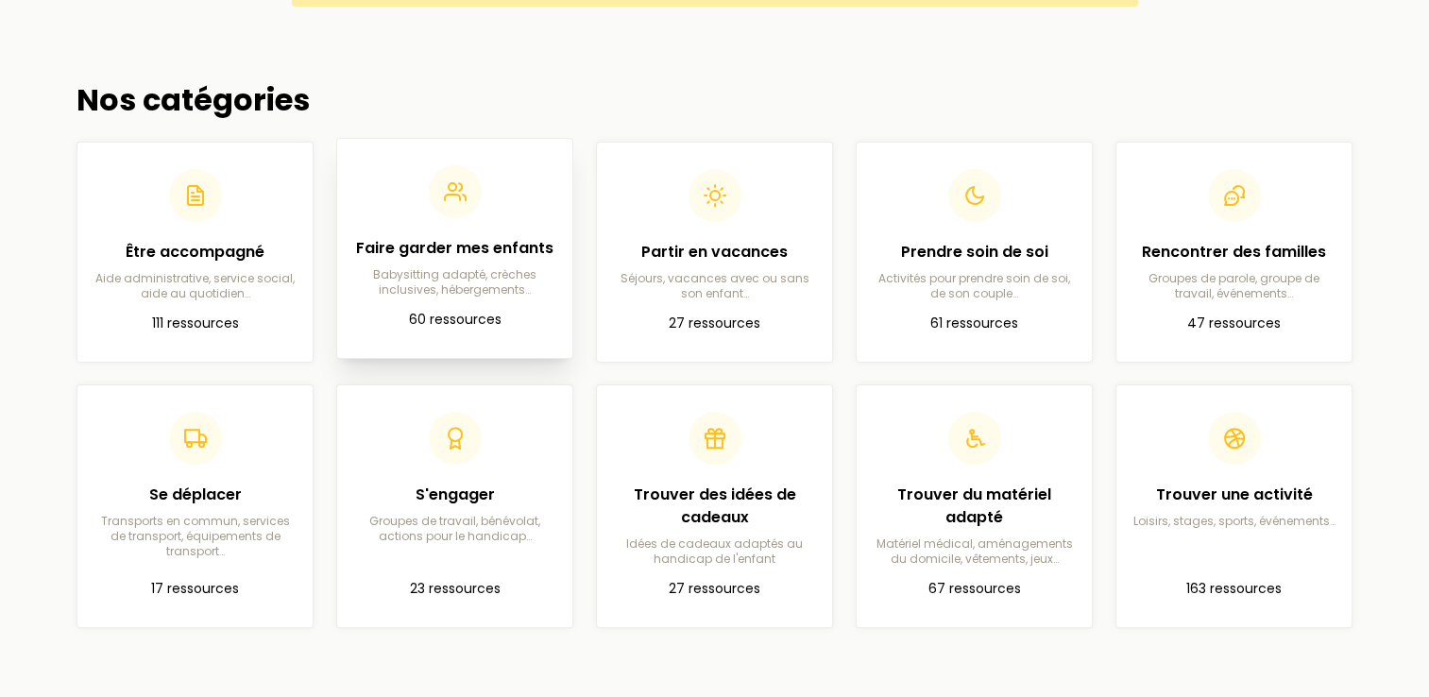
click at [485, 281] on p "Babysitting adapté, crèches inclusives, hébergements…" at bounding box center [454, 282] width 205 height 30
